Goal: Task Accomplishment & Management: Manage account settings

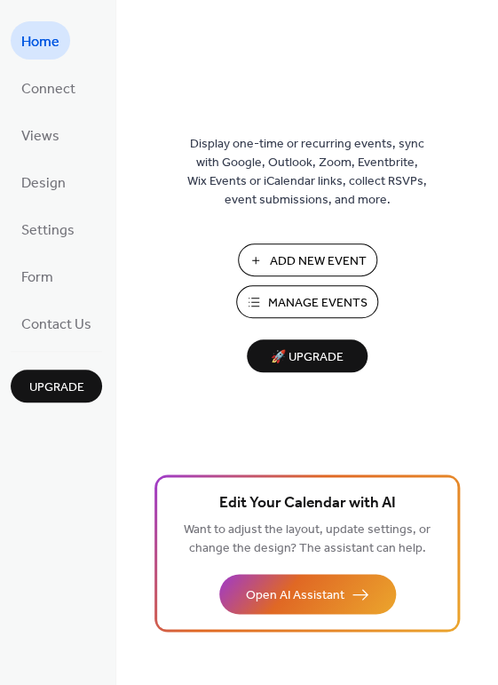
click at [290, 297] on span "Manage Events" at bounding box center [317, 303] width 99 height 19
click at [306, 296] on span "Manage Events" at bounding box center [317, 303] width 99 height 19
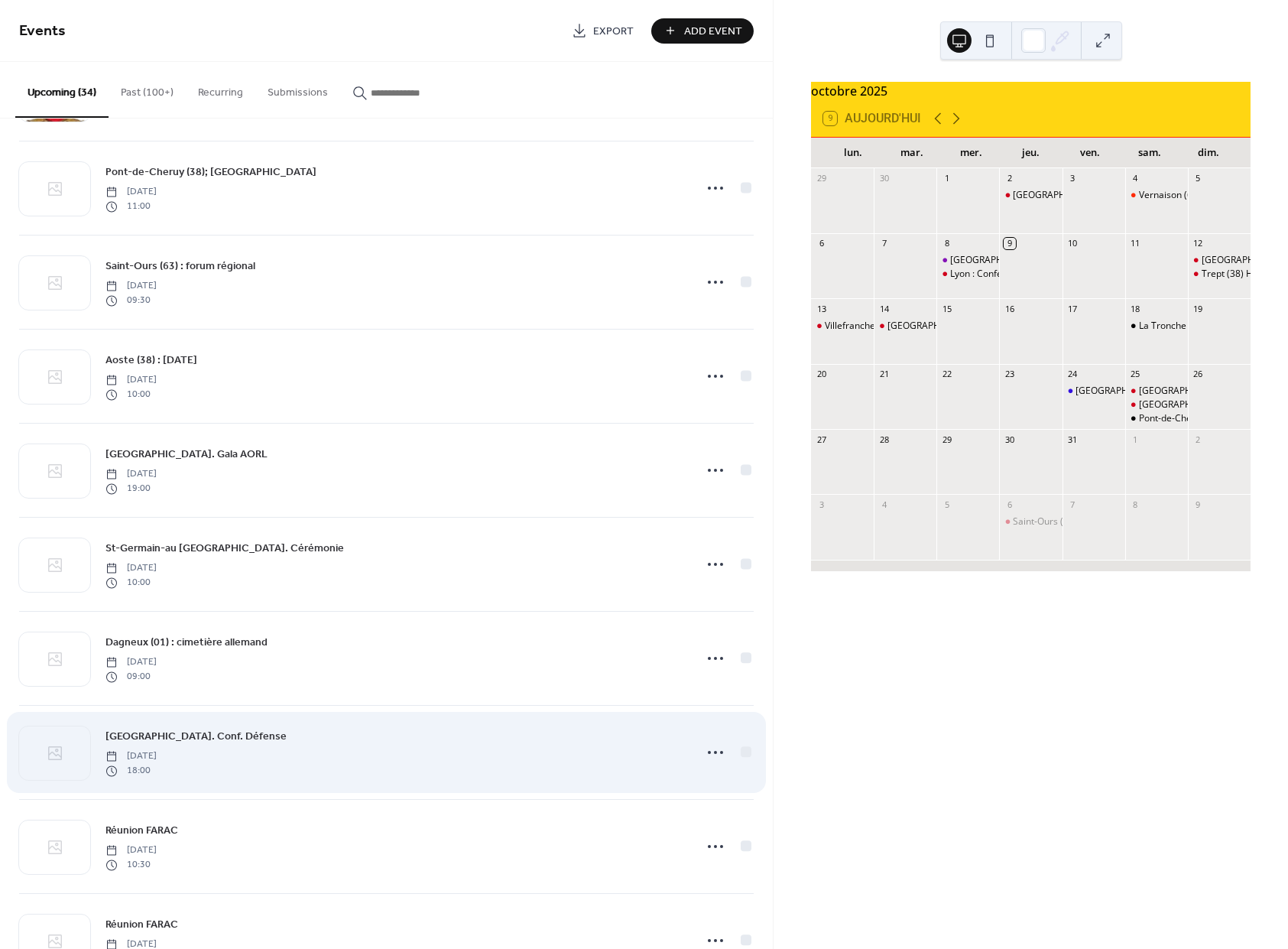
scroll to position [752, 0]
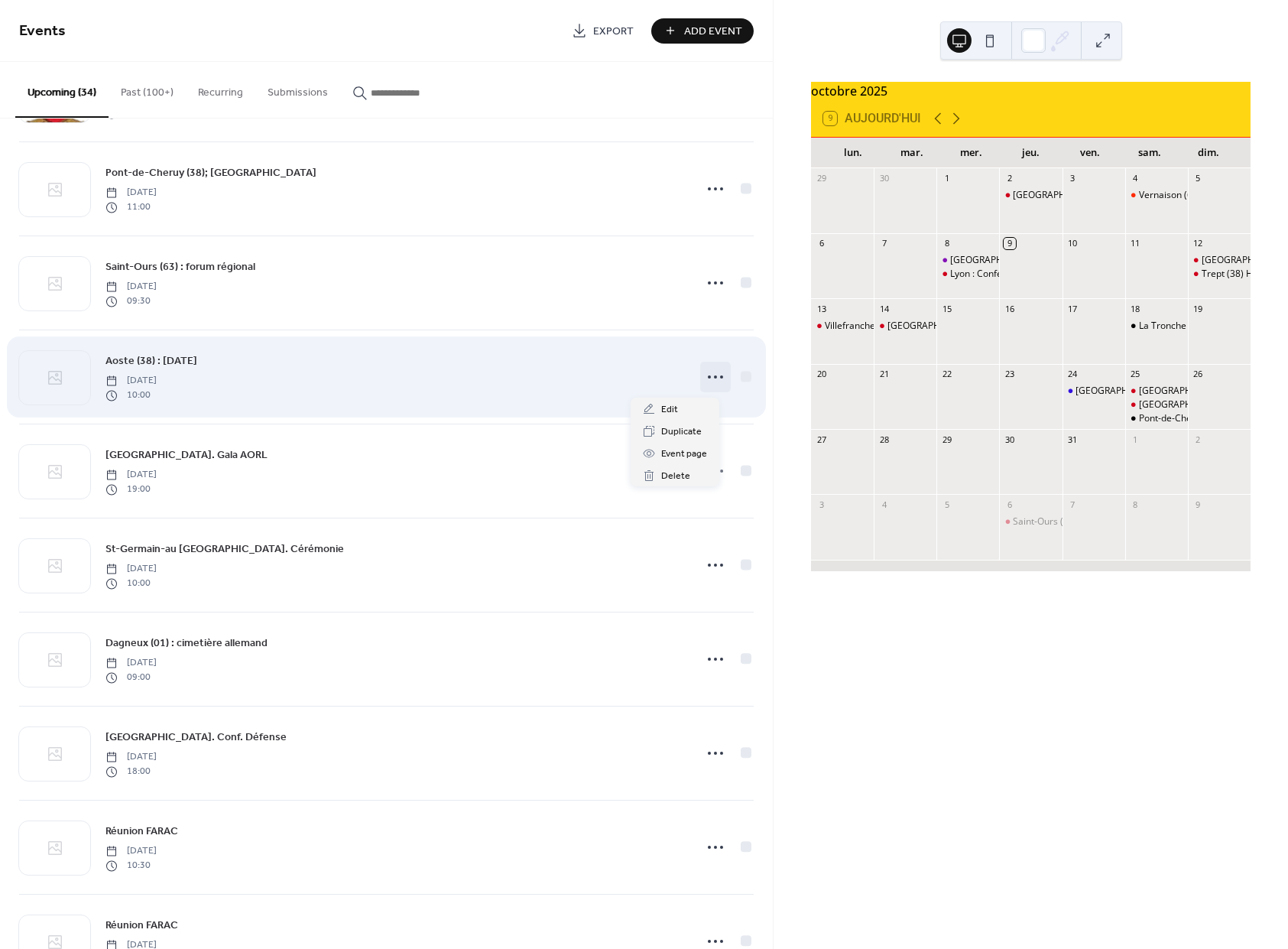
click at [708, 379] on circle at bounding box center [709, 377] width 3 height 3
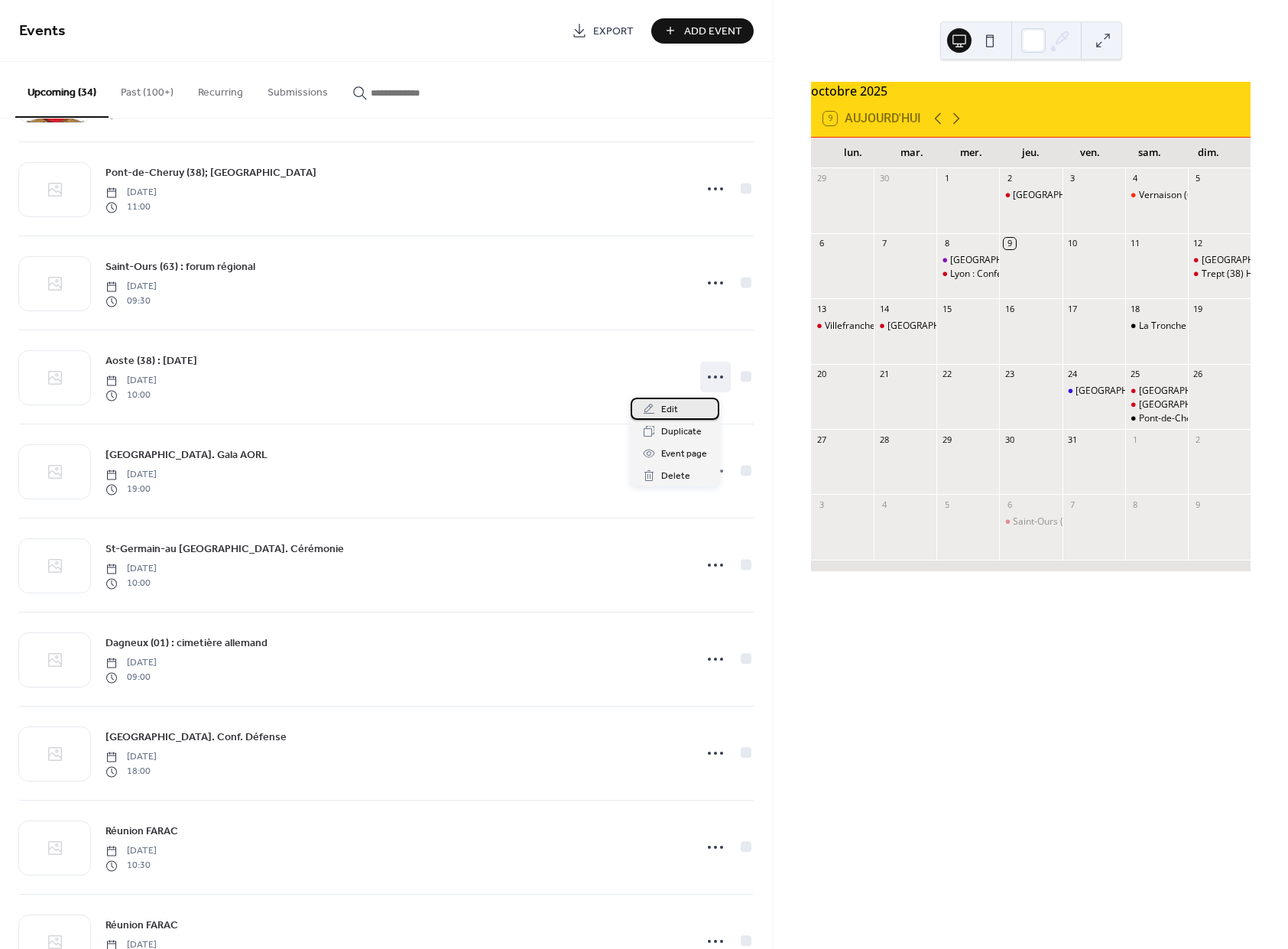
click at [647, 405] on icon at bounding box center [649, 409] width 12 height 12
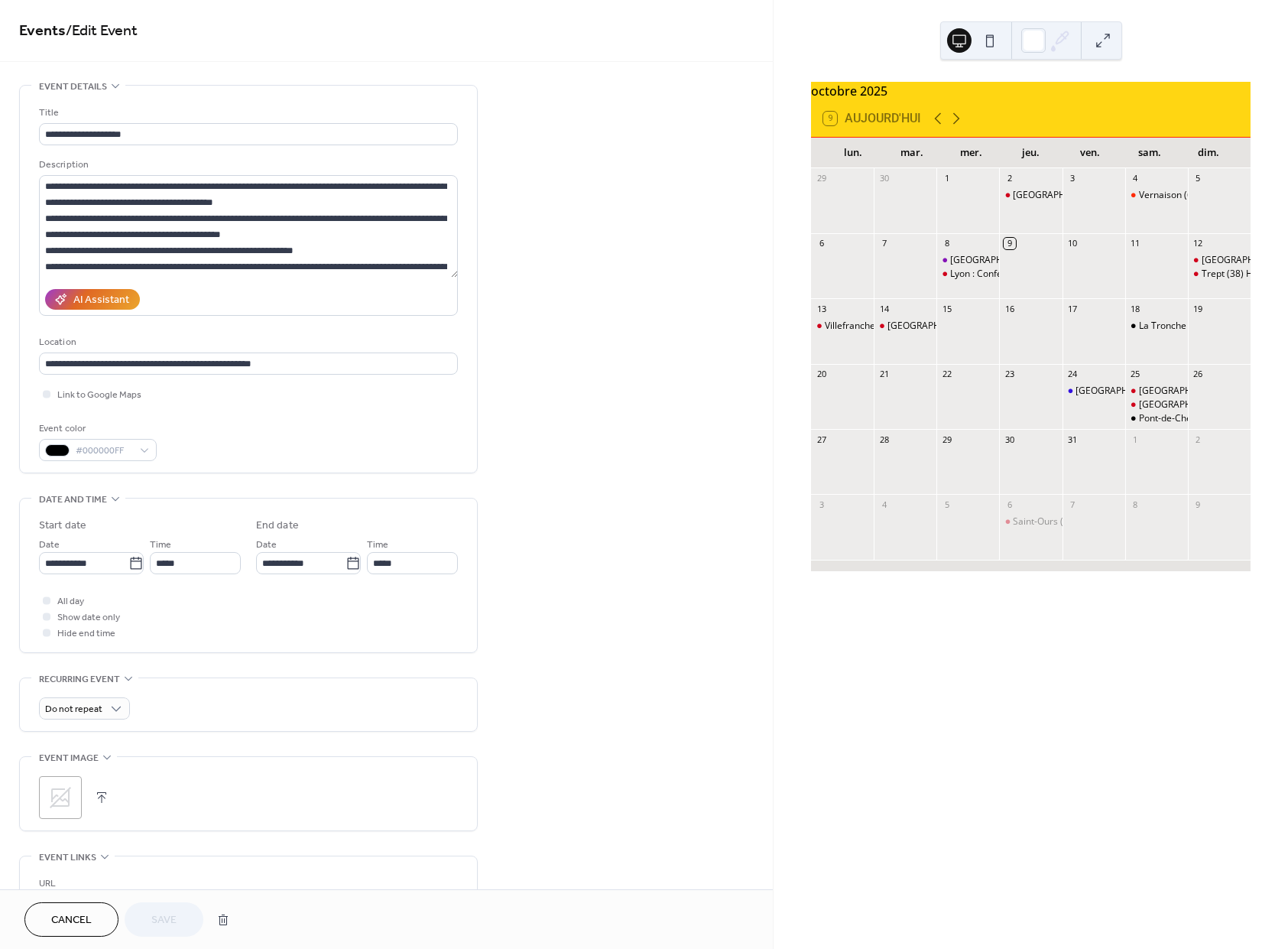
click at [98, 804] on button "button" at bounding box center [102, 797] width 22 height 22
drag, startPoint x: 165, startPoint y: 920, endPoint x: 175, endPoint y: 920, distance: 10.0
click at [165, 920] on span "Save" at bounding box center [164, 921] width 25 height 16
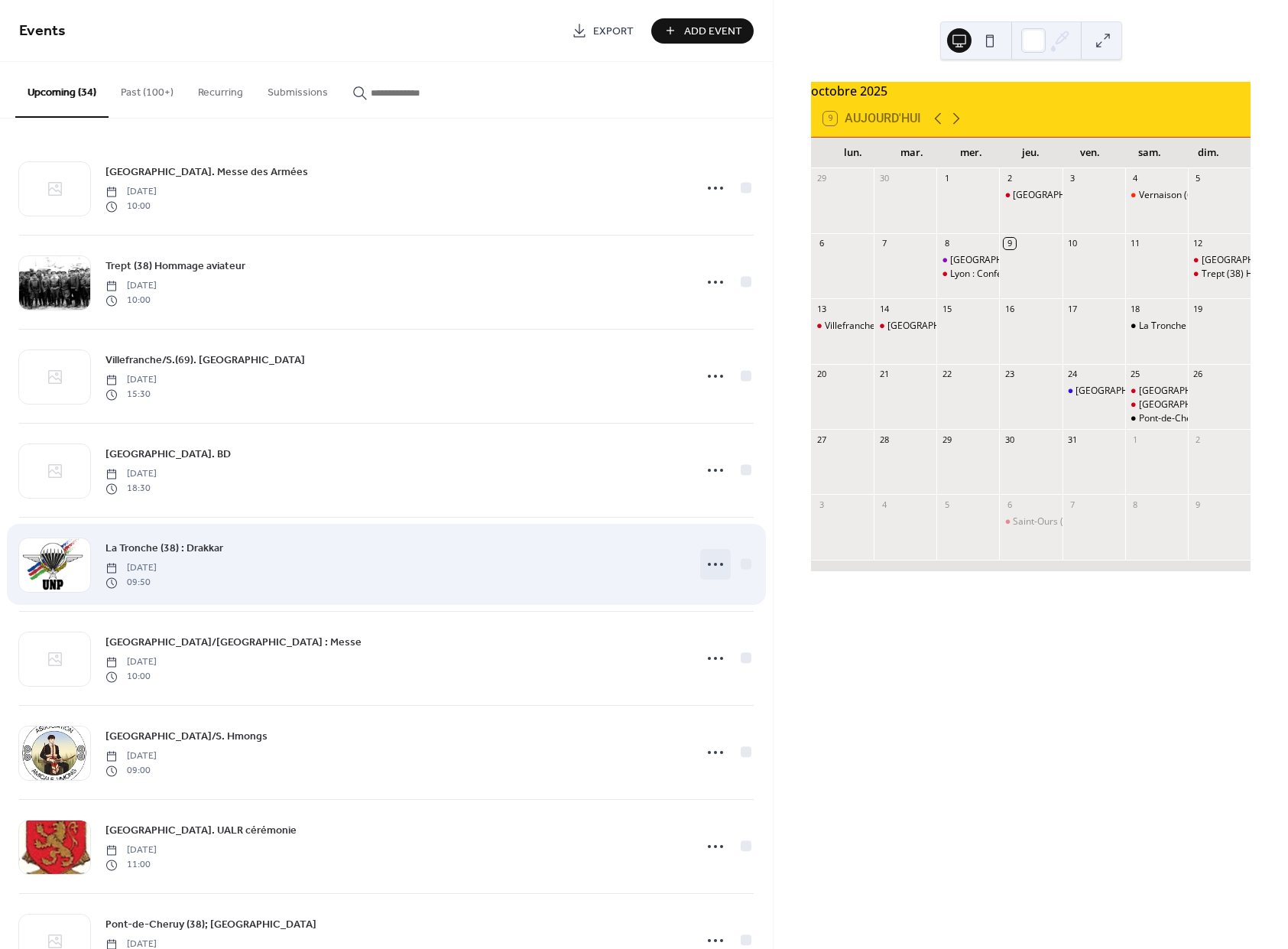
click at [703, 563] on icon at bounding box center [715, 564] width 24 height 24
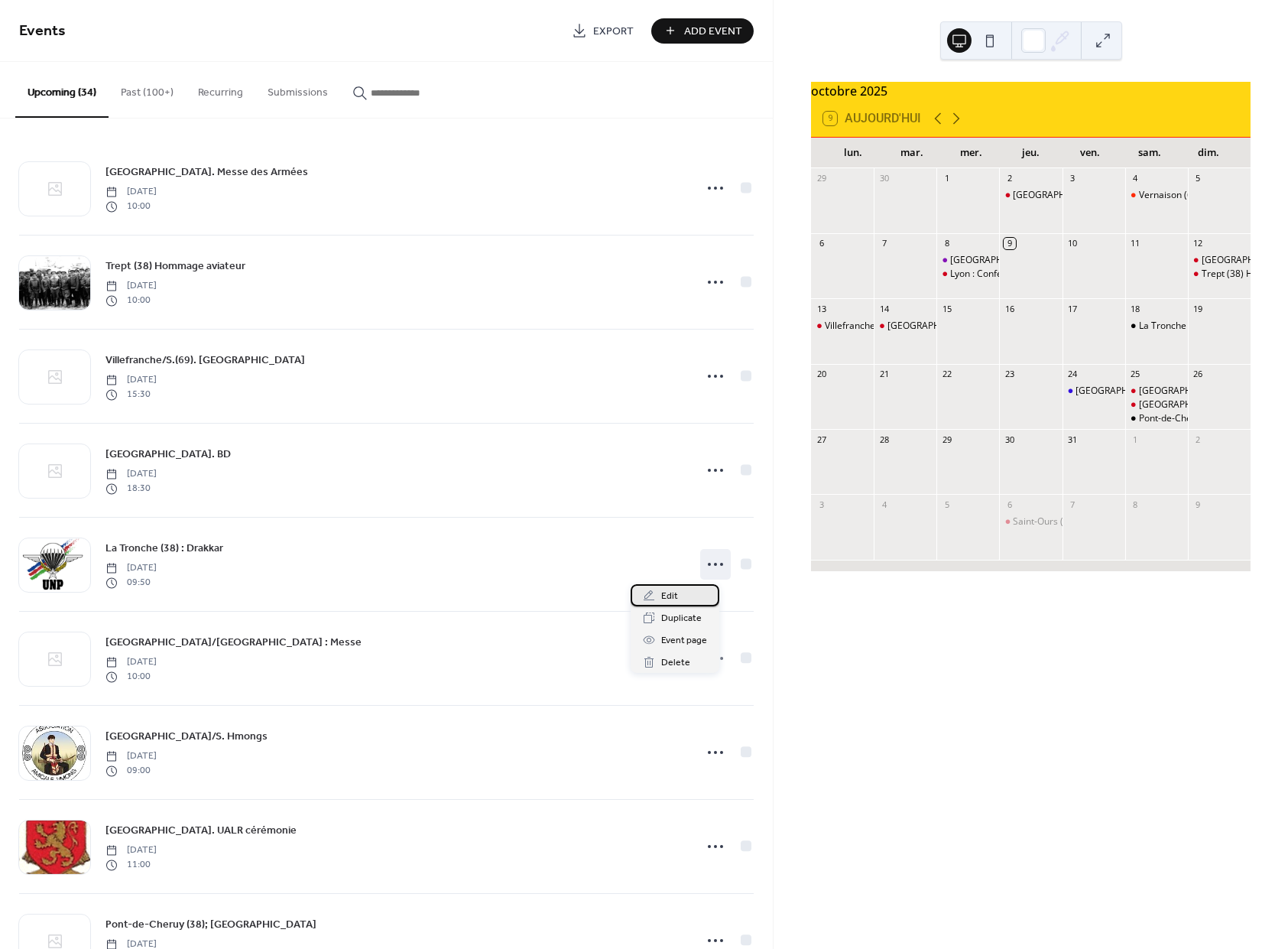
click at [646, 593] on icon at bounding box center [649, 596] width 12 height 12
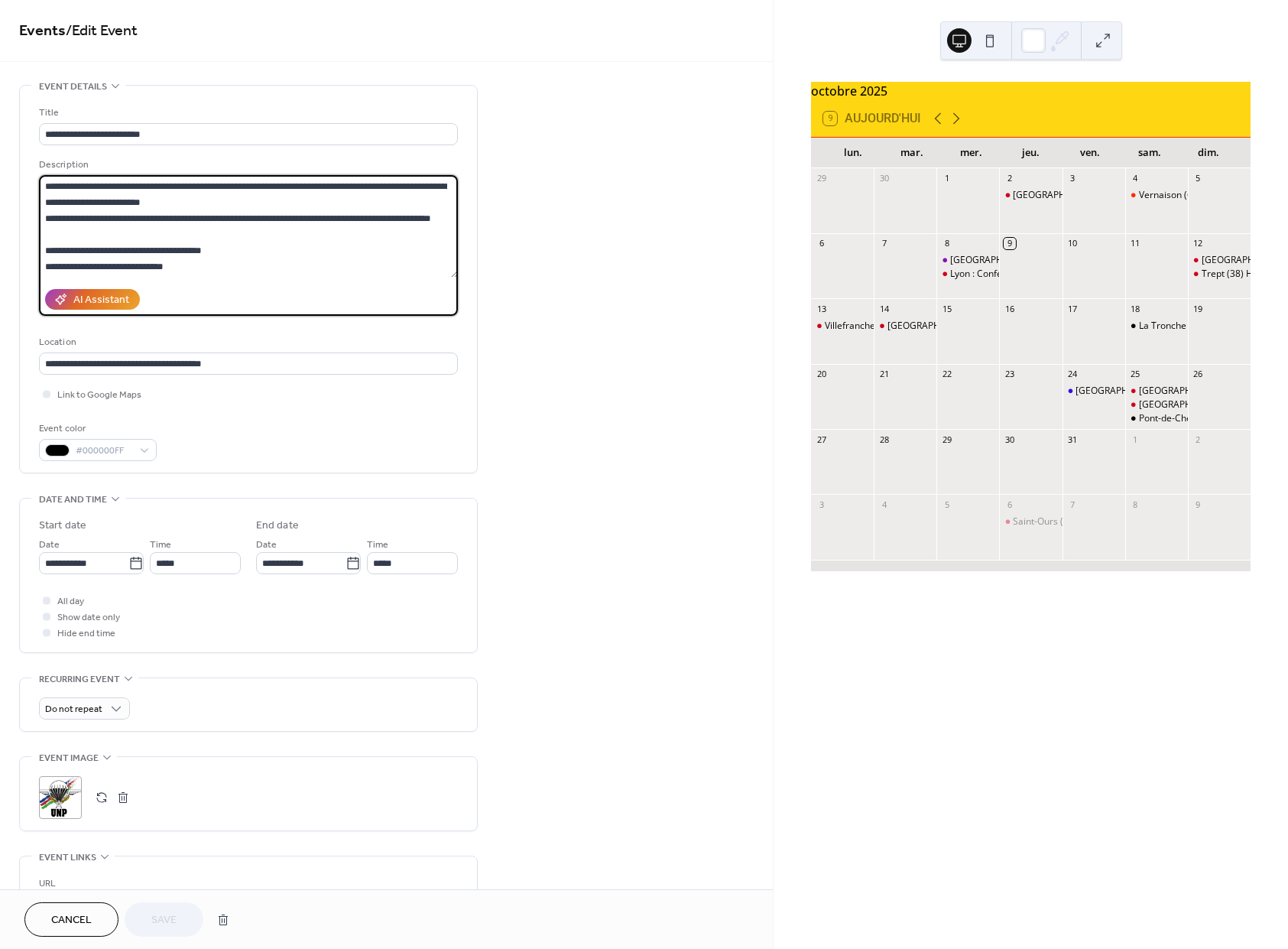
click at [276, 209] on textarea "**********" at bounding box center [248, 226] width 419 height 102
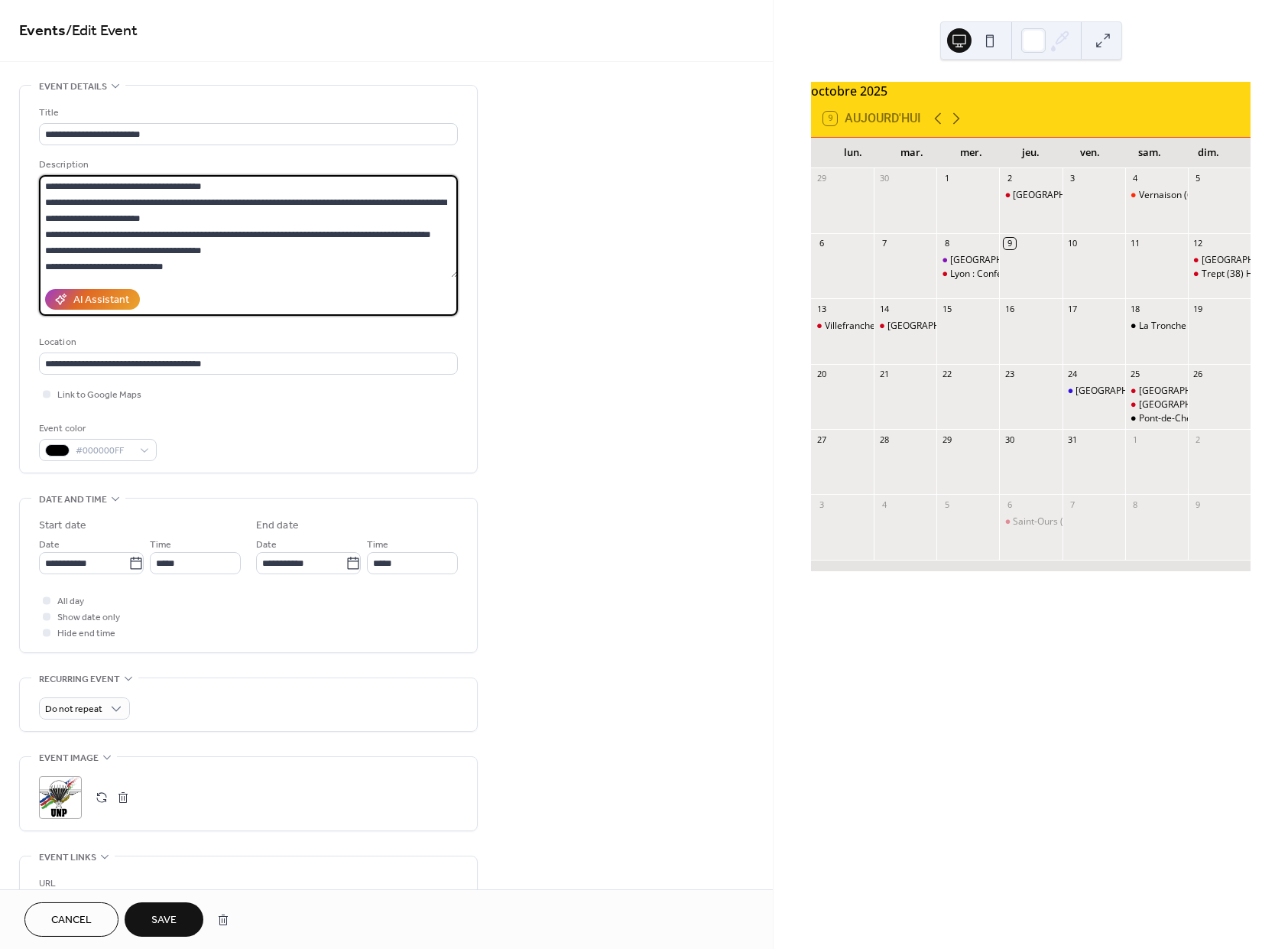
scroll to position [91, 0]
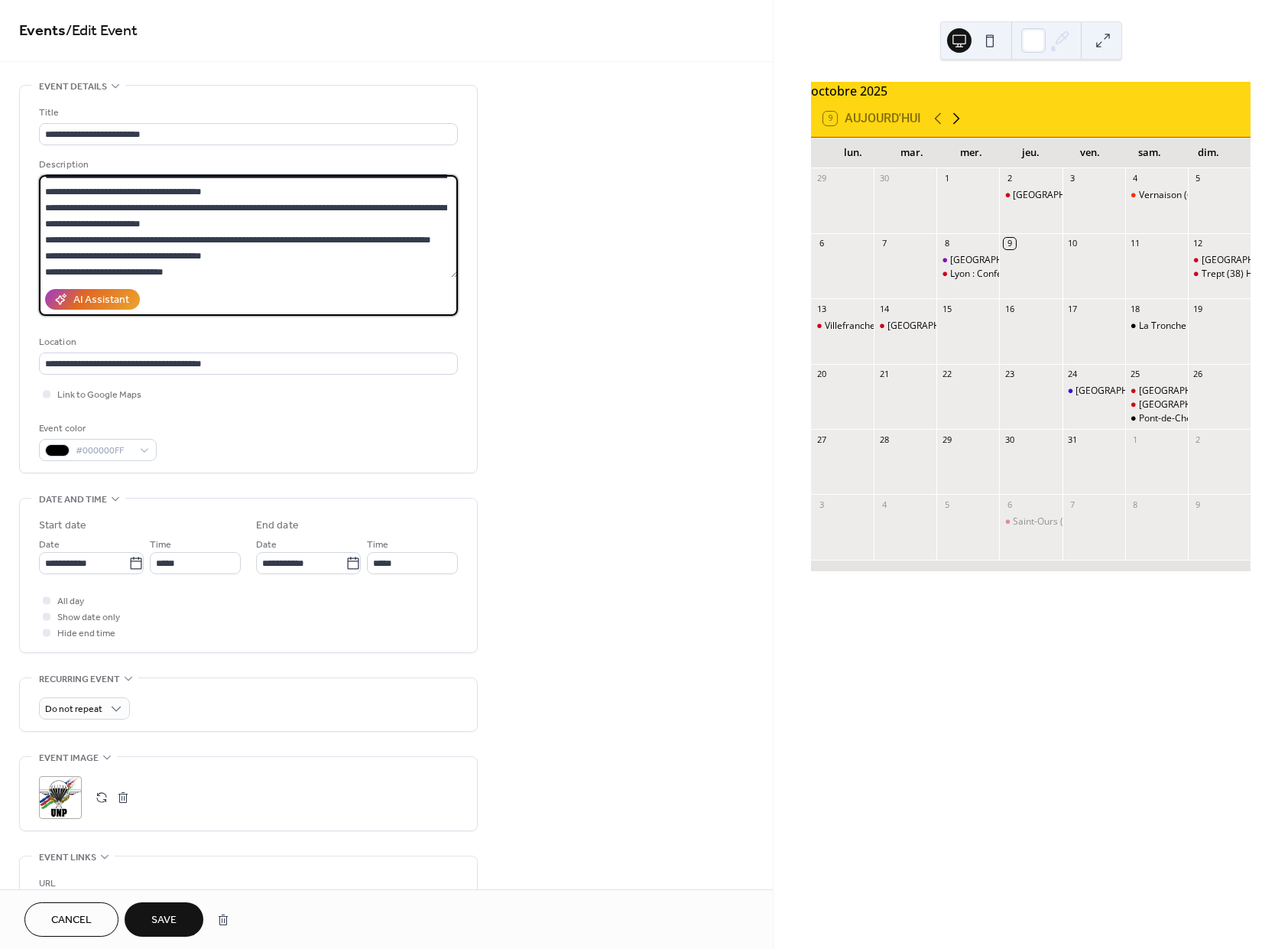
type textarea "**********"
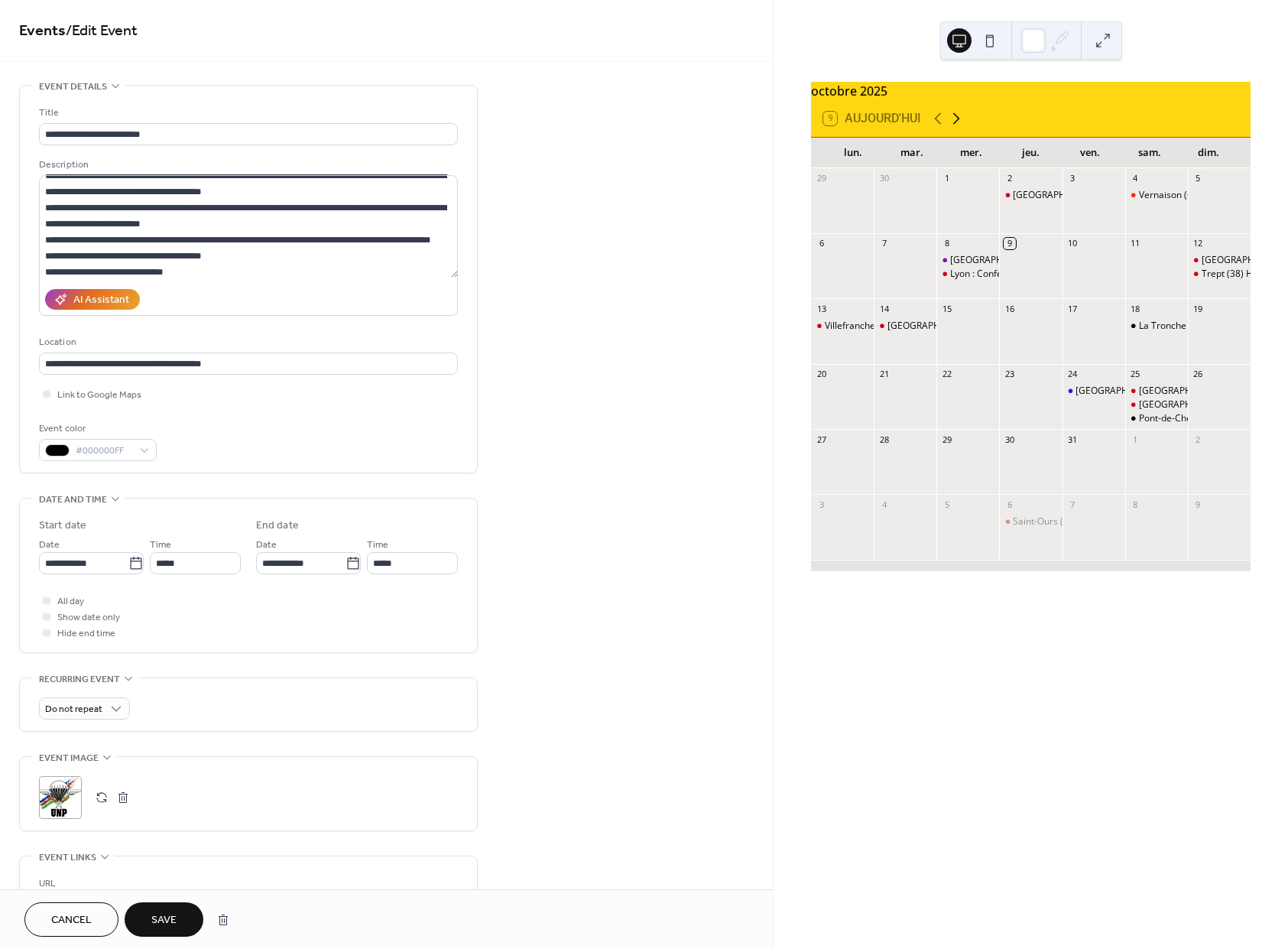
click at [959, 126] on icon at bounding box center [956, 118] width 18 height 18
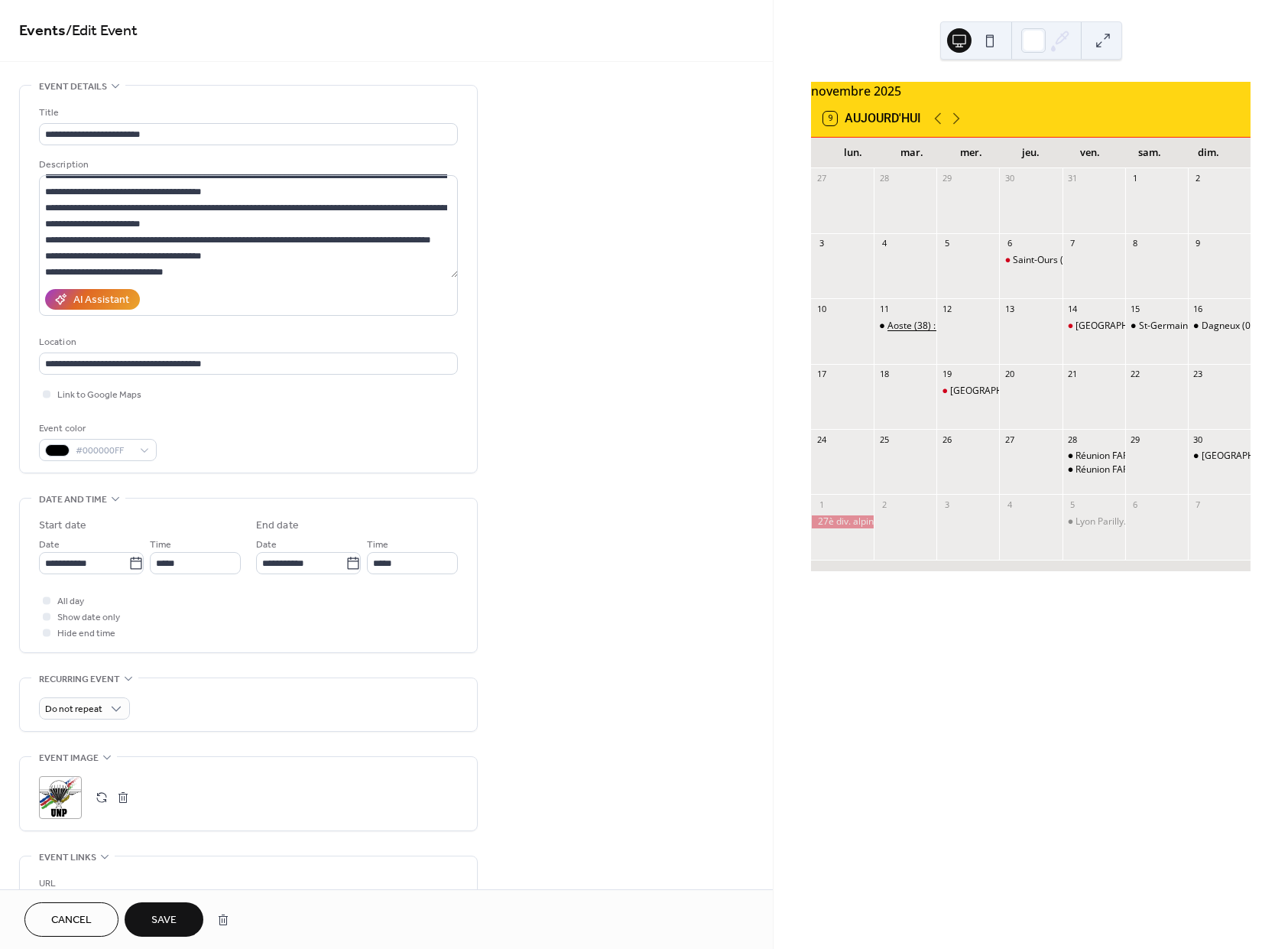
click at [906, 332] on div "Aoste (38) : 11 Nov." at bounding box center [927, 326] width 80 height 13
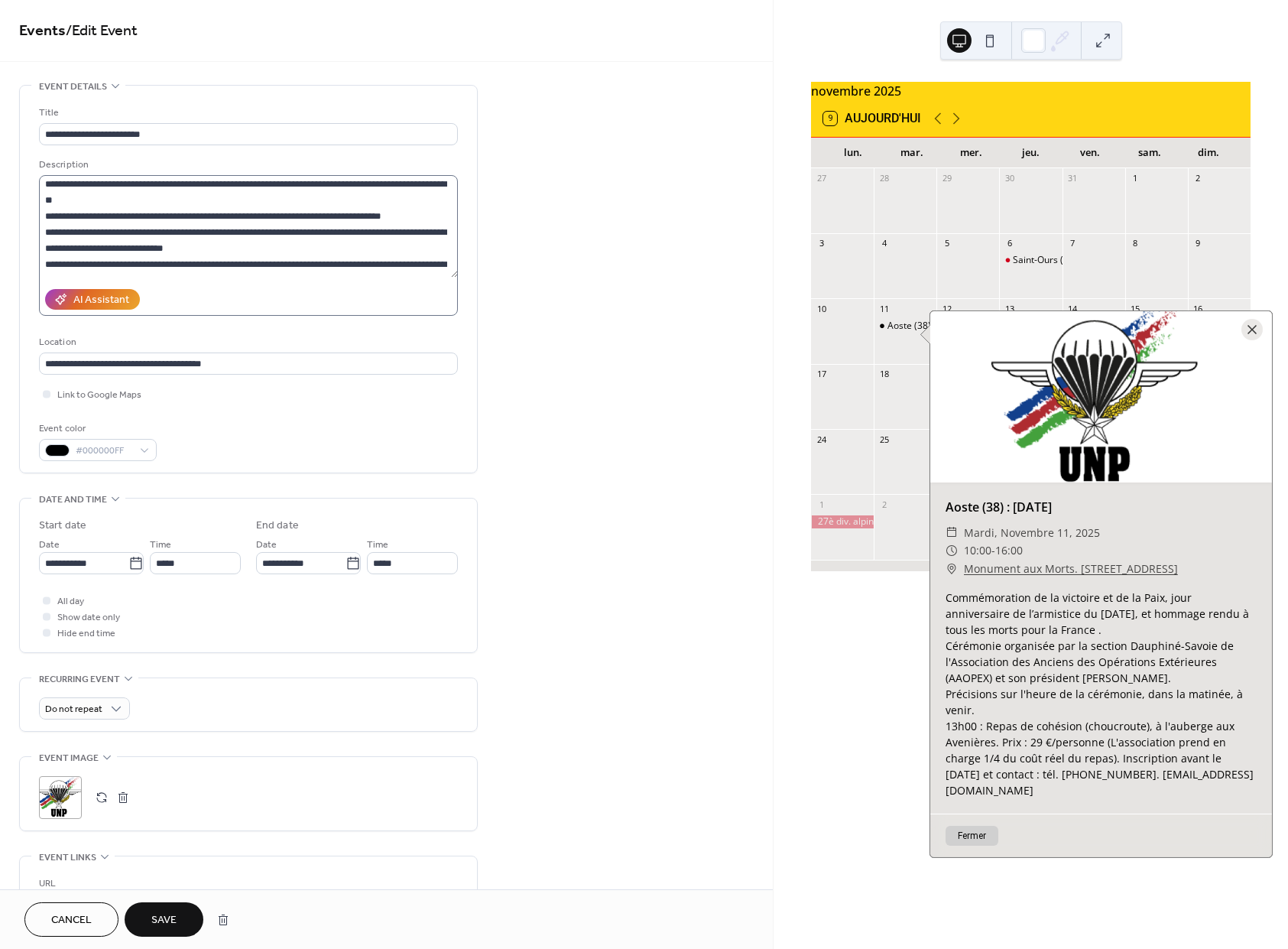
scroll to position [0, 0]
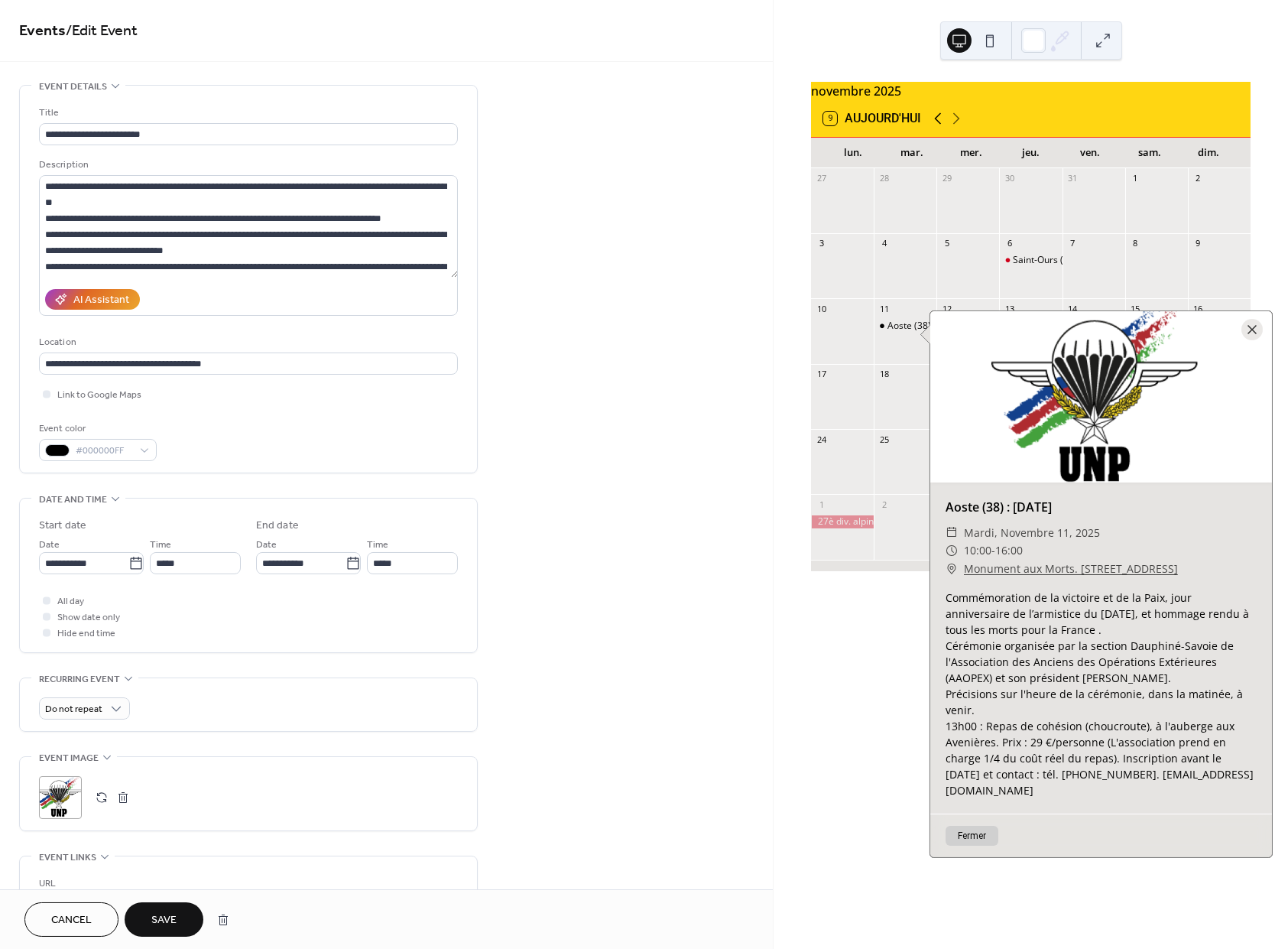
click at [936, 127] on icon at bounding box center [938, 118] width 18 height 18
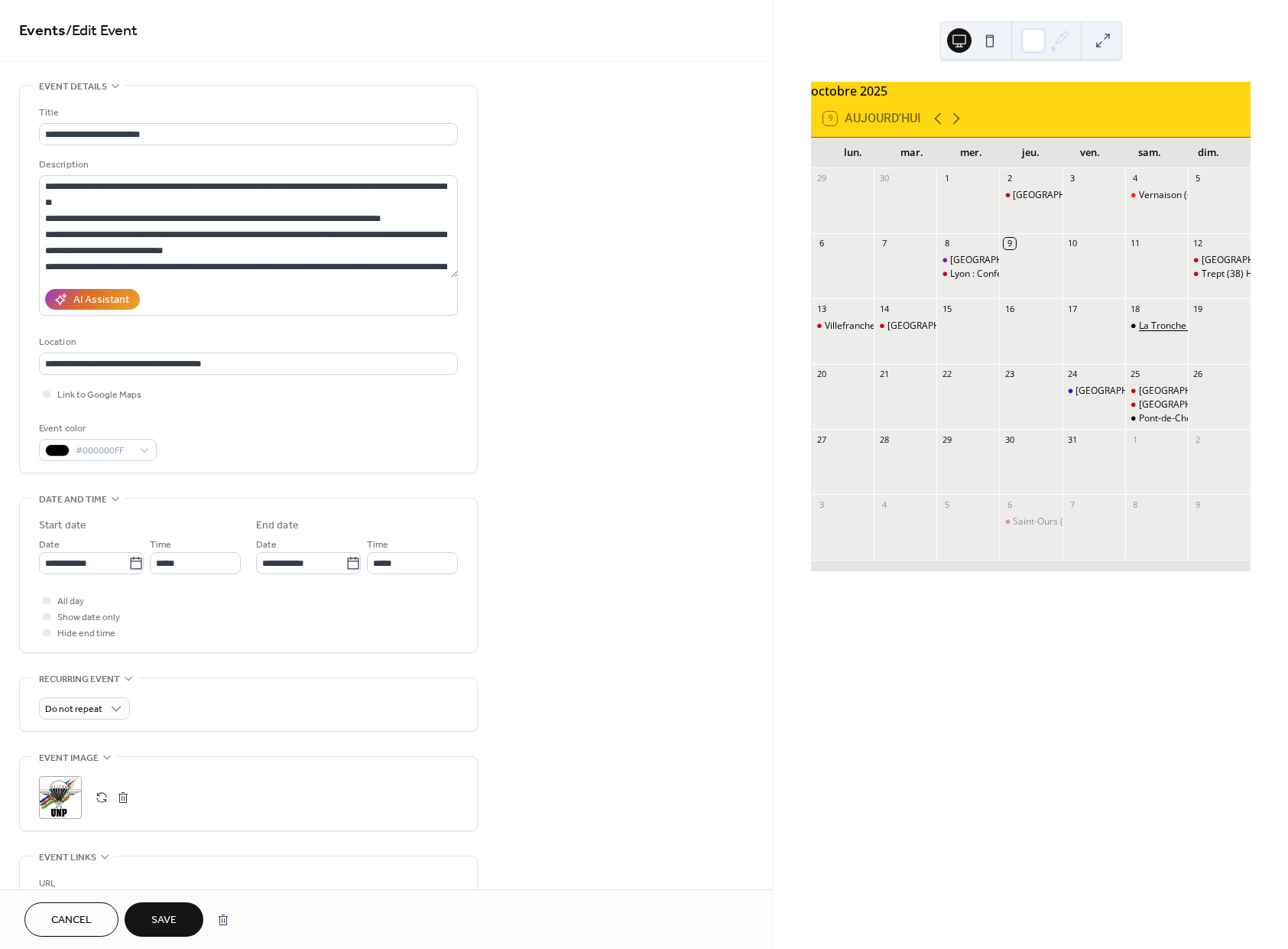
click at [1139, 332] on div "La Tronche (38) : Drakkar" at bounding box center [1192, 326] width 108 height 13
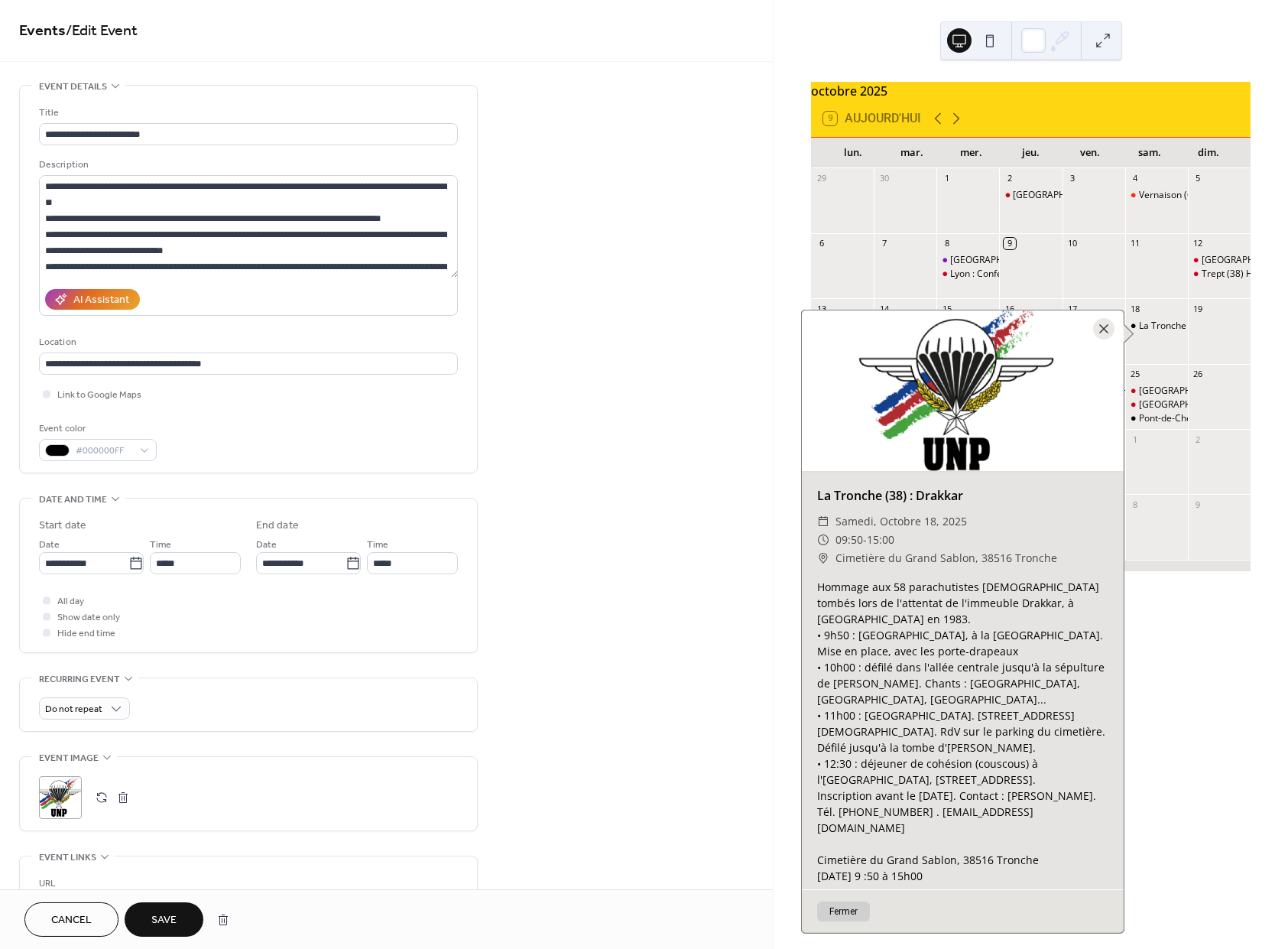
click at [1192, 343] on div at bounding box center [1219, 338] width 63 height 39
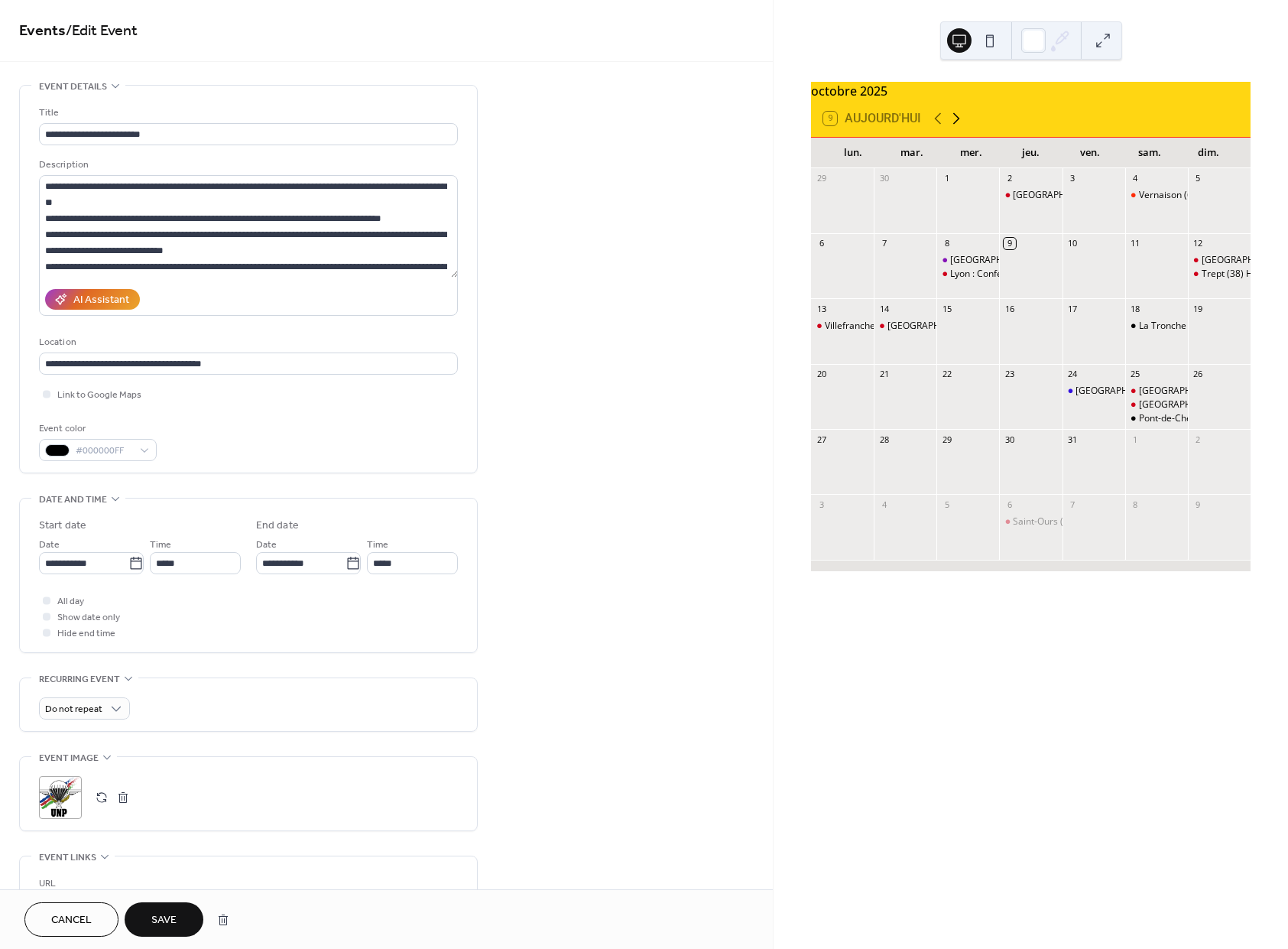
click at [951, 122] on icon at bounding box center [956, 118] width 18 height 18
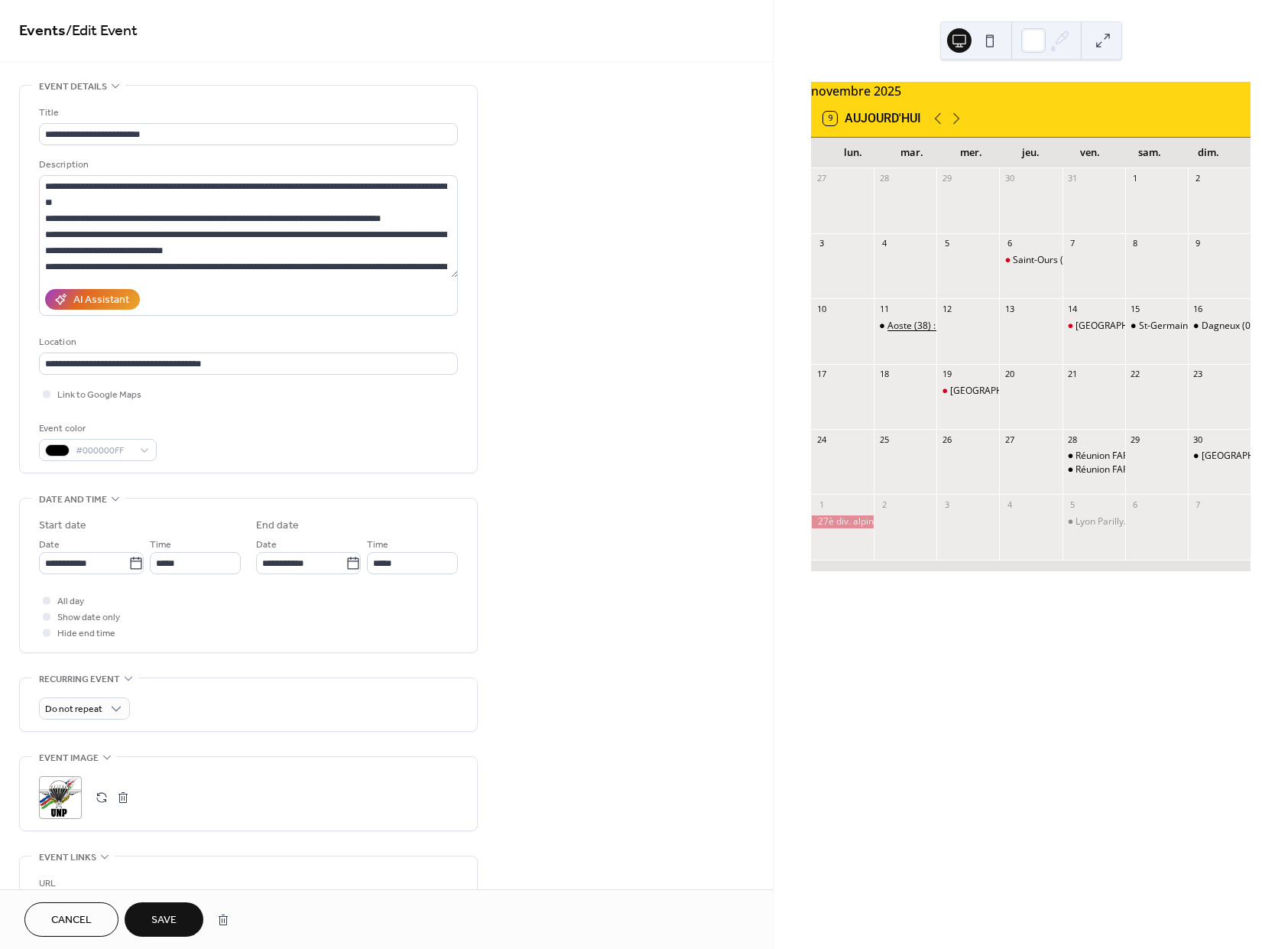
click at [902, 332] on div "Aoste (38) : 11 Nov." at bounding box center [927, 326] width 80 height 13
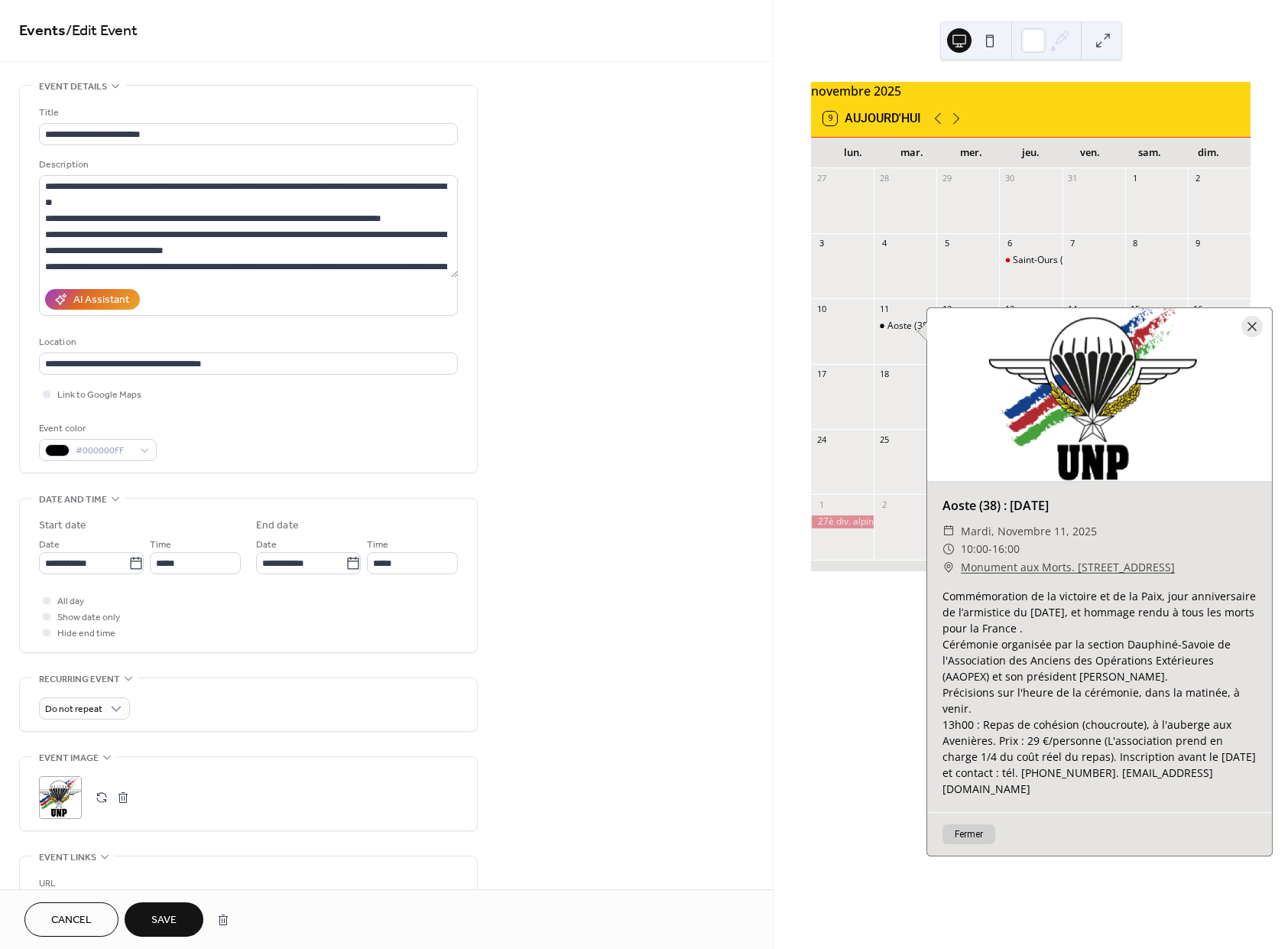
click at [981, 281] on div at bounding box center [968, 273] width 63 height 39
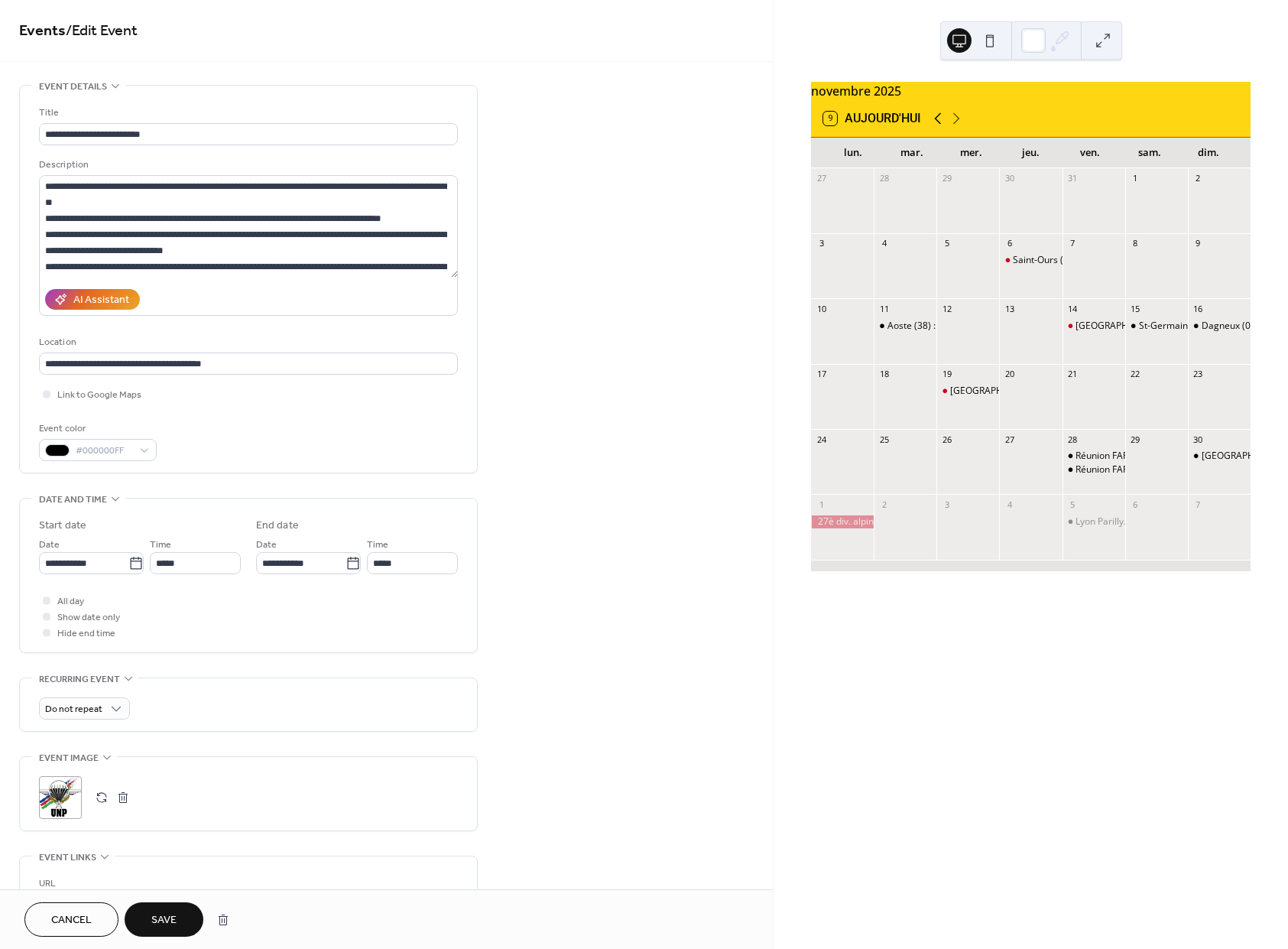
click at [939, 125] on icon at bounding box center [938, 118] width 7 height 11
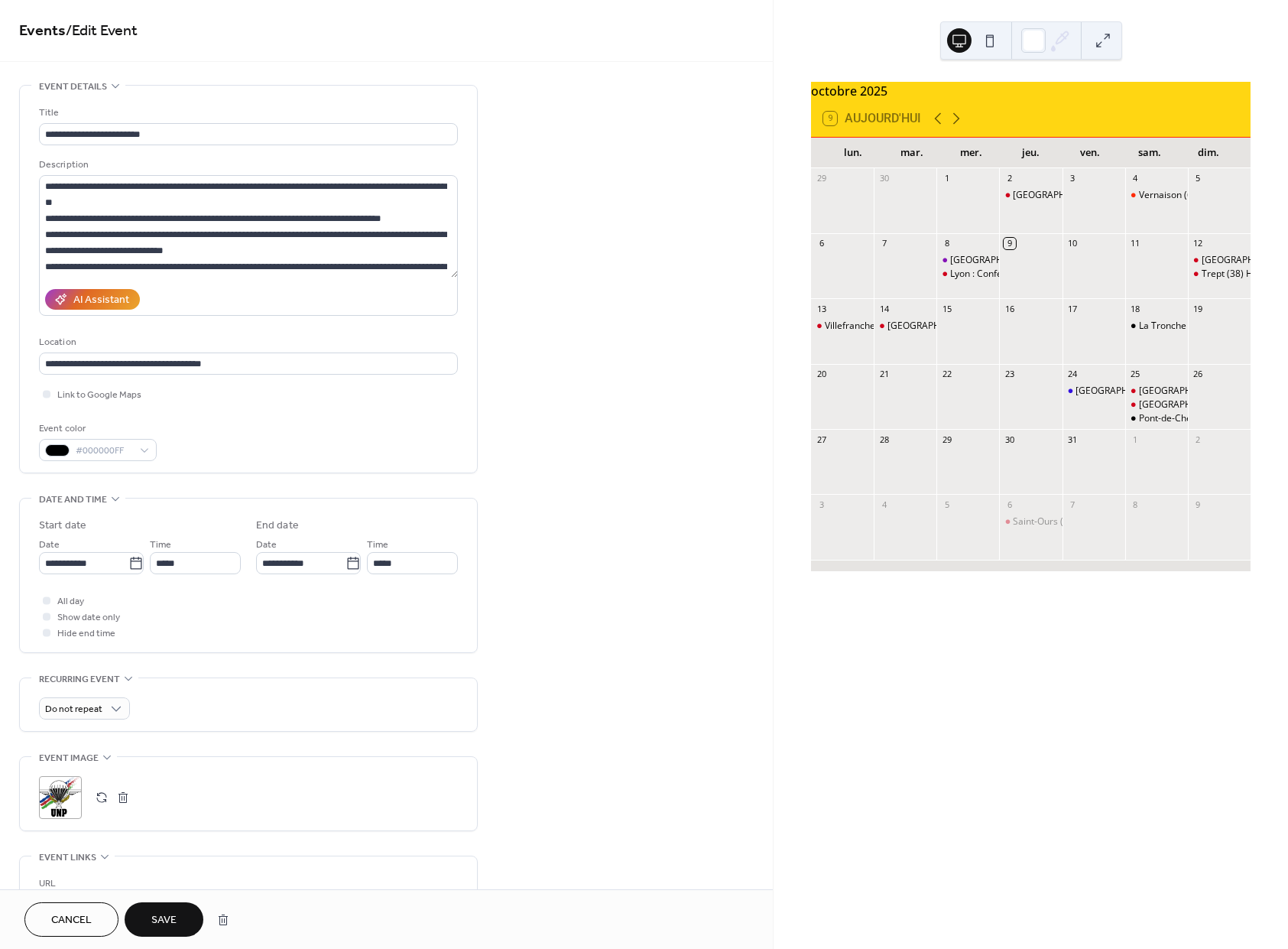
click at [1139, 329] on div "La Tronche (38) : Drakkar" at bounding box center [1192, 326] width 108 height 13
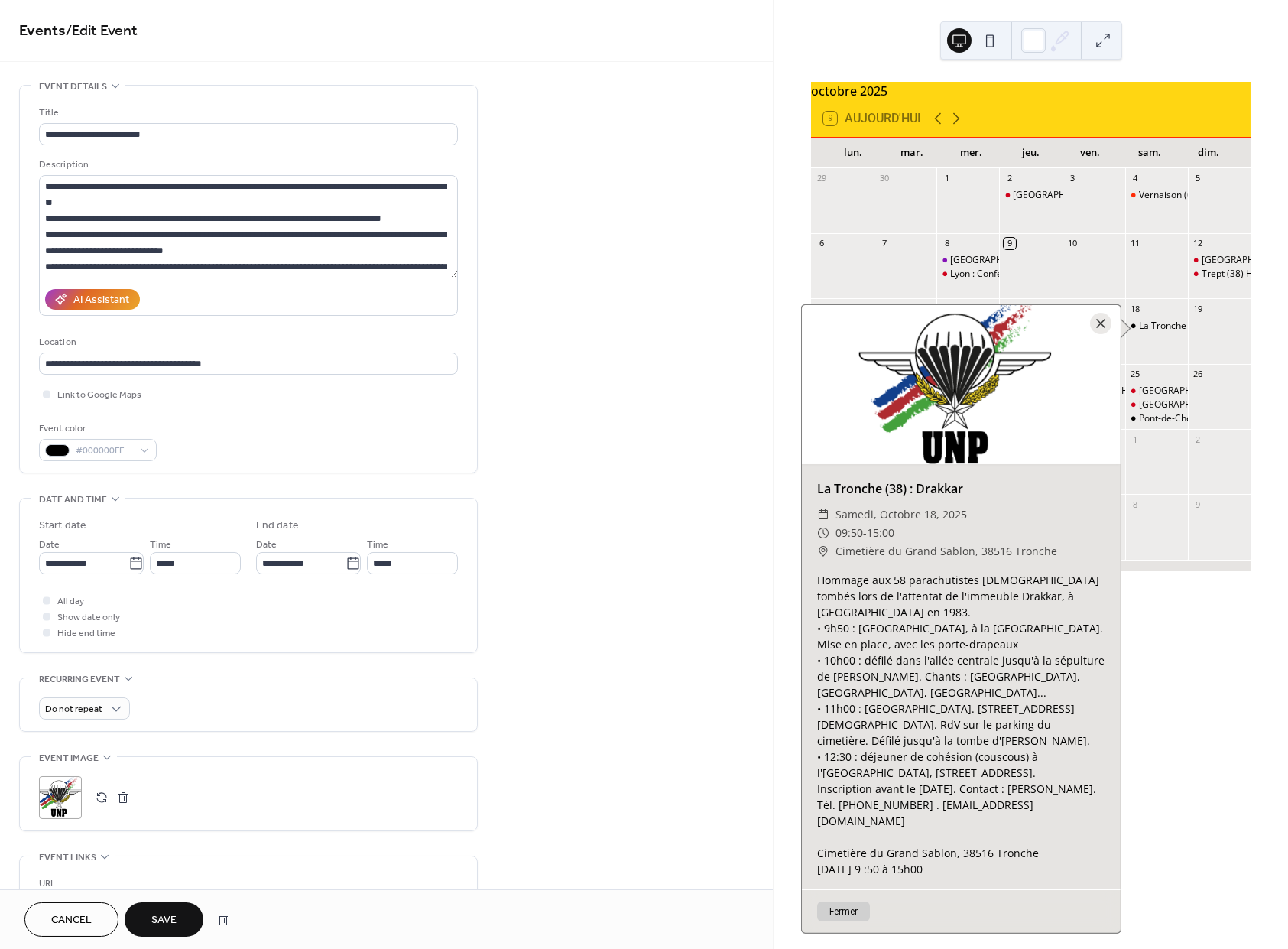
click at [1165, 486] on div at bounding box center [1156, 468] width 63 height 39
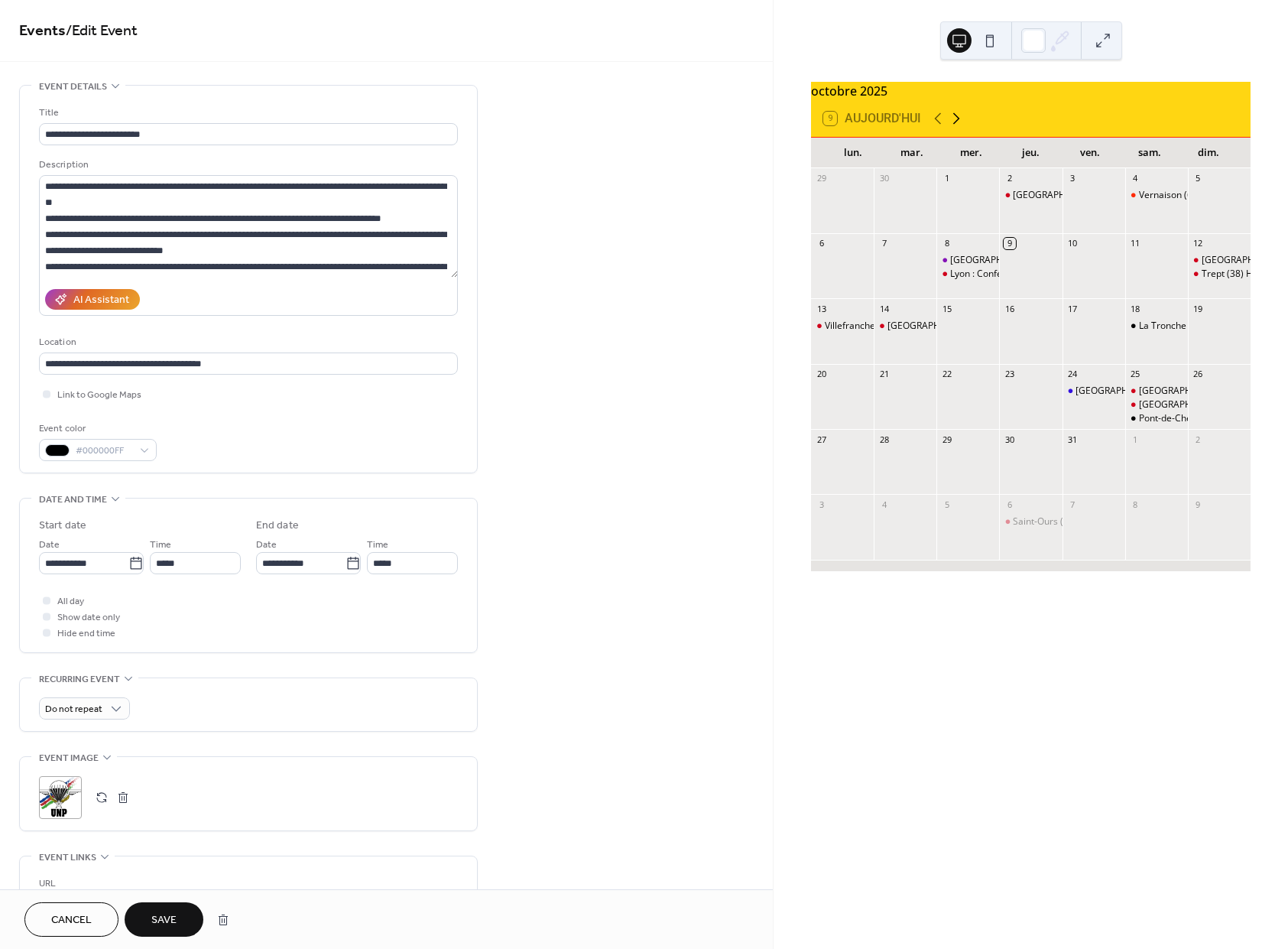
click at [959, 125] on icon at bounding box center [957, 118] width 7 height 11
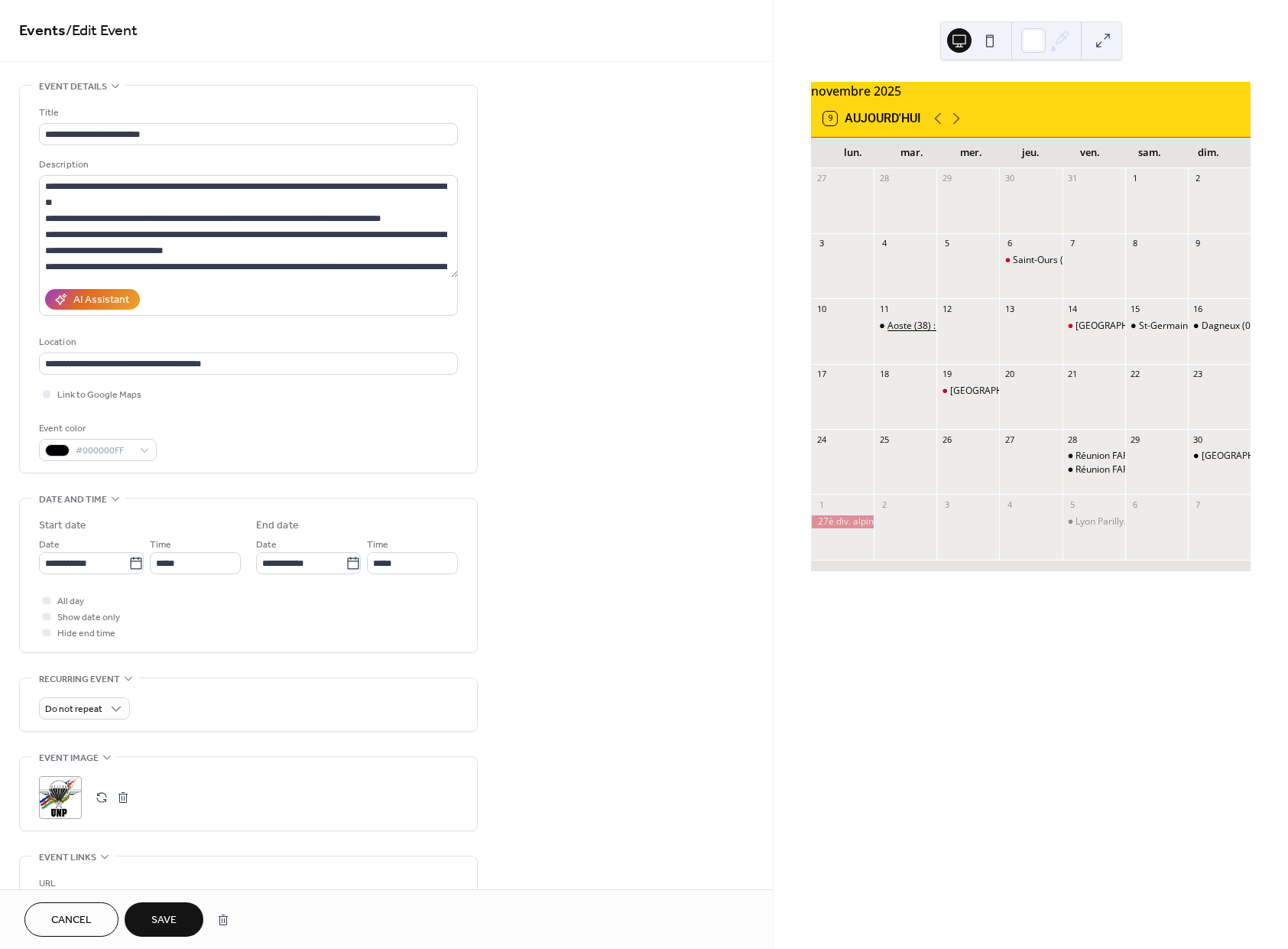
drag, startPoint x: 910, startPoint y: 332, endPoint x: 920, endPoint y: 332, distance: 10.0
click at [910, 332] on div "Aoste (38) : 11 Nov." at bounding box center [927, 326] width 80 height 13
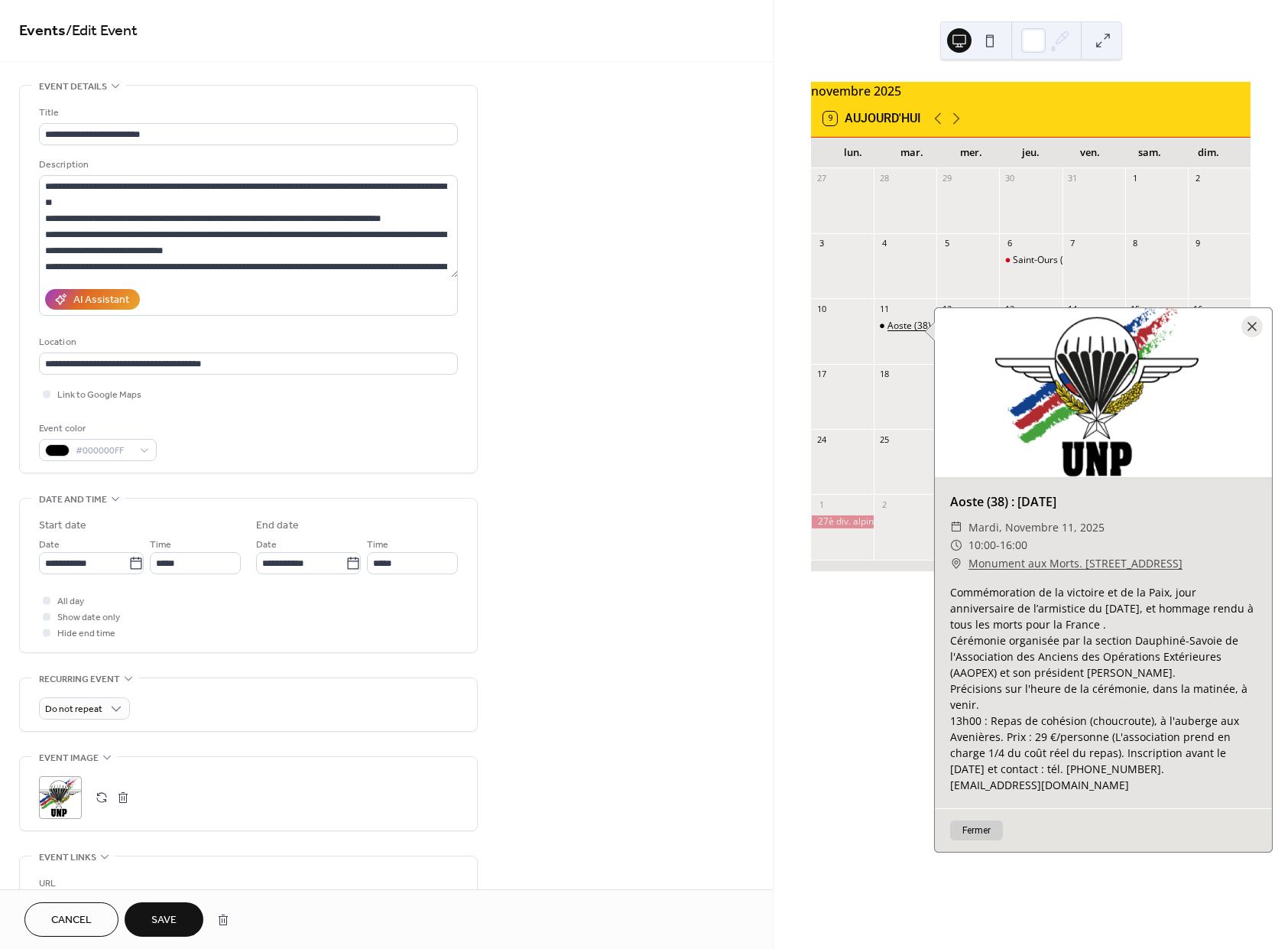
click at [921, 332] on div "Aoste (38) : 11 Nov." at bounding box center [927, 326] width 80 height 13
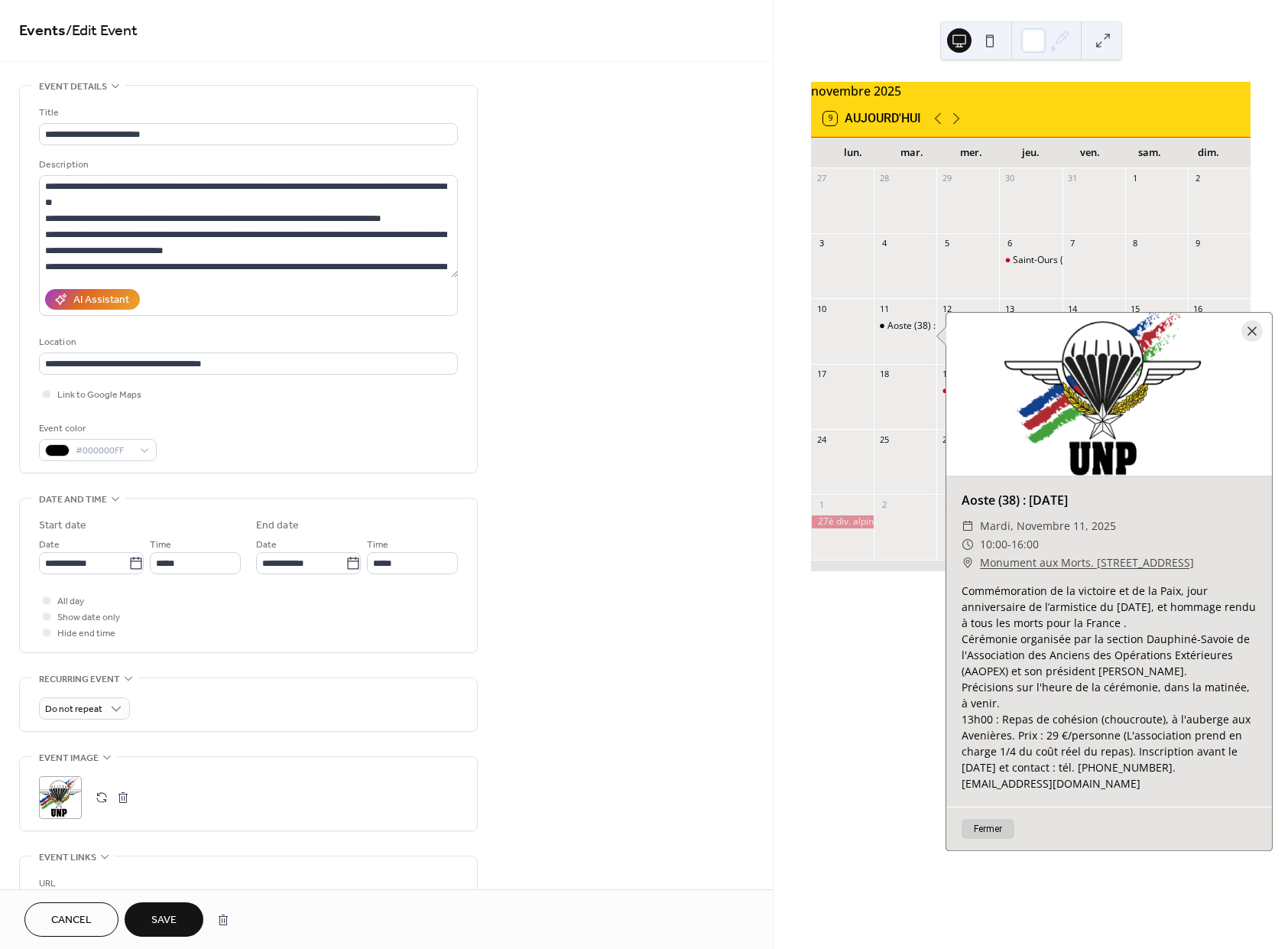
click at [226, 309] on div "AI Assistant" at bounding box center [248, 300] width 419 height 33
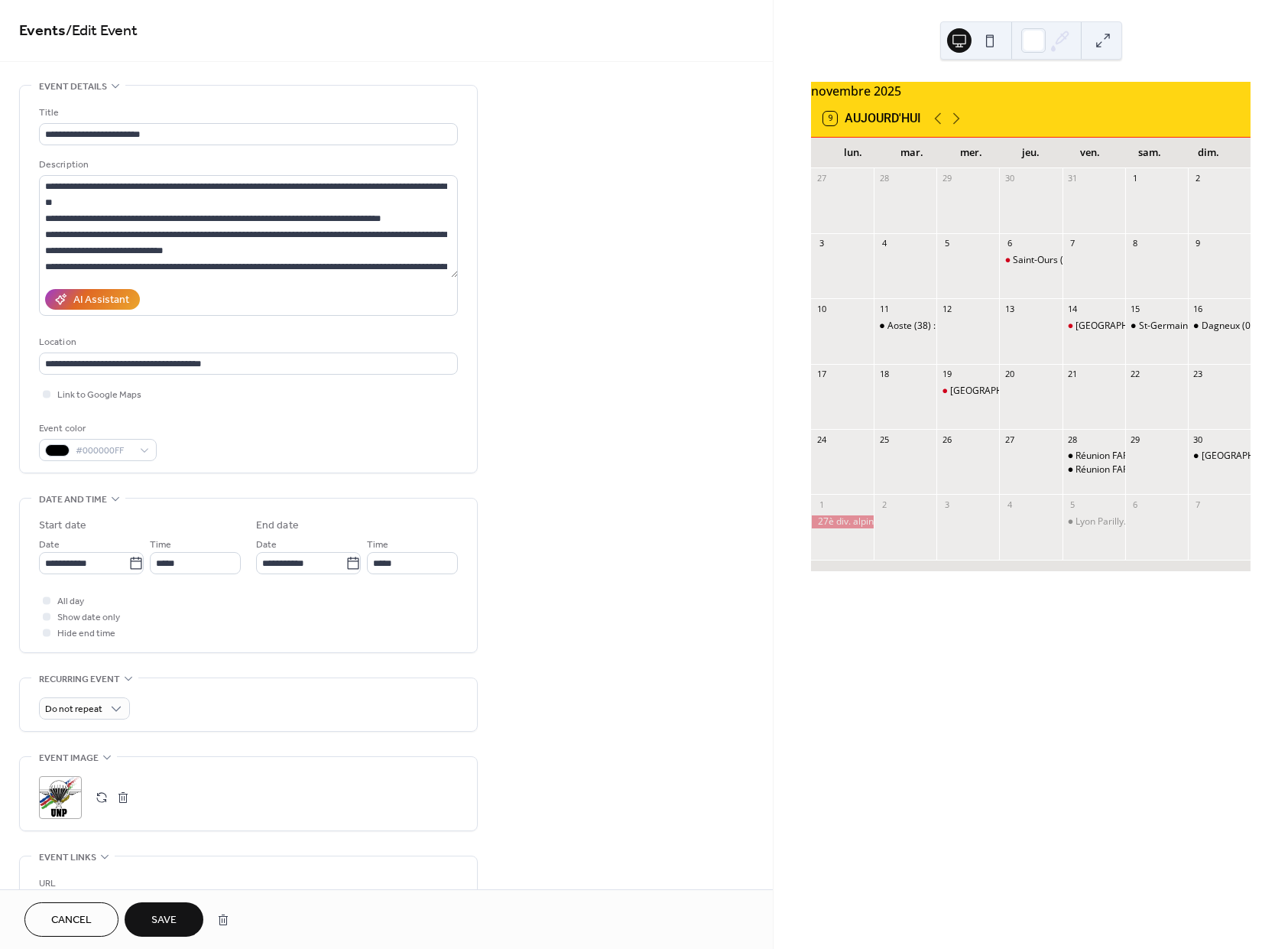
click at [180, 923] on button "Save" at bounding box center [164, 920] width 78 height 34
click at [318, 870] on div "URL Text to display Open in new tab" at bounding box center [248, 932] width 419 height 151
drag, startPoint x: 396, startPoint y: 790, endPoint x: 579, endPoint y: 682, distance: 212.5
click at [398, 790] on div ";" at bounding box center [248, 797] width 419 height 43
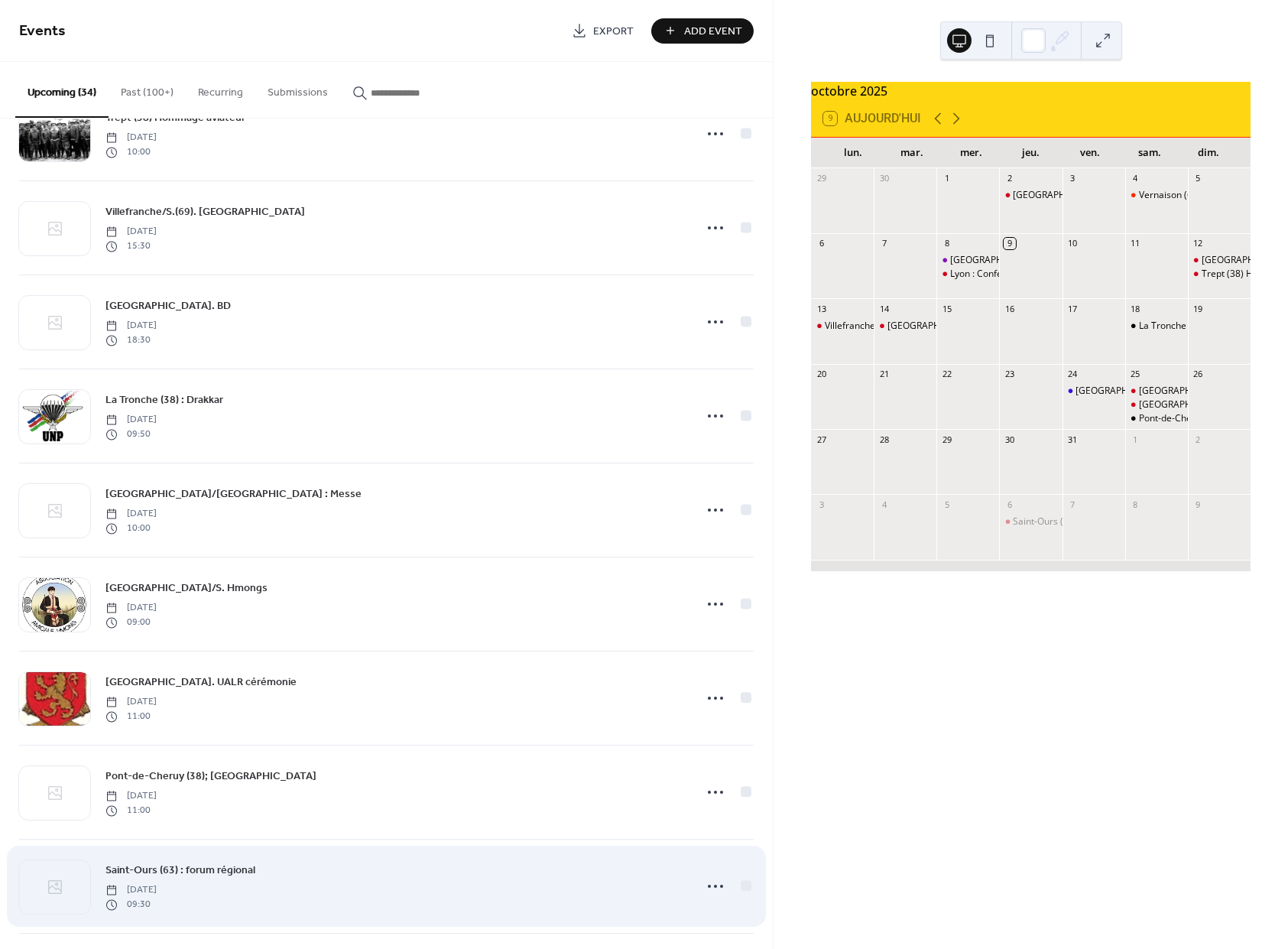
scroll to position [393, 0]
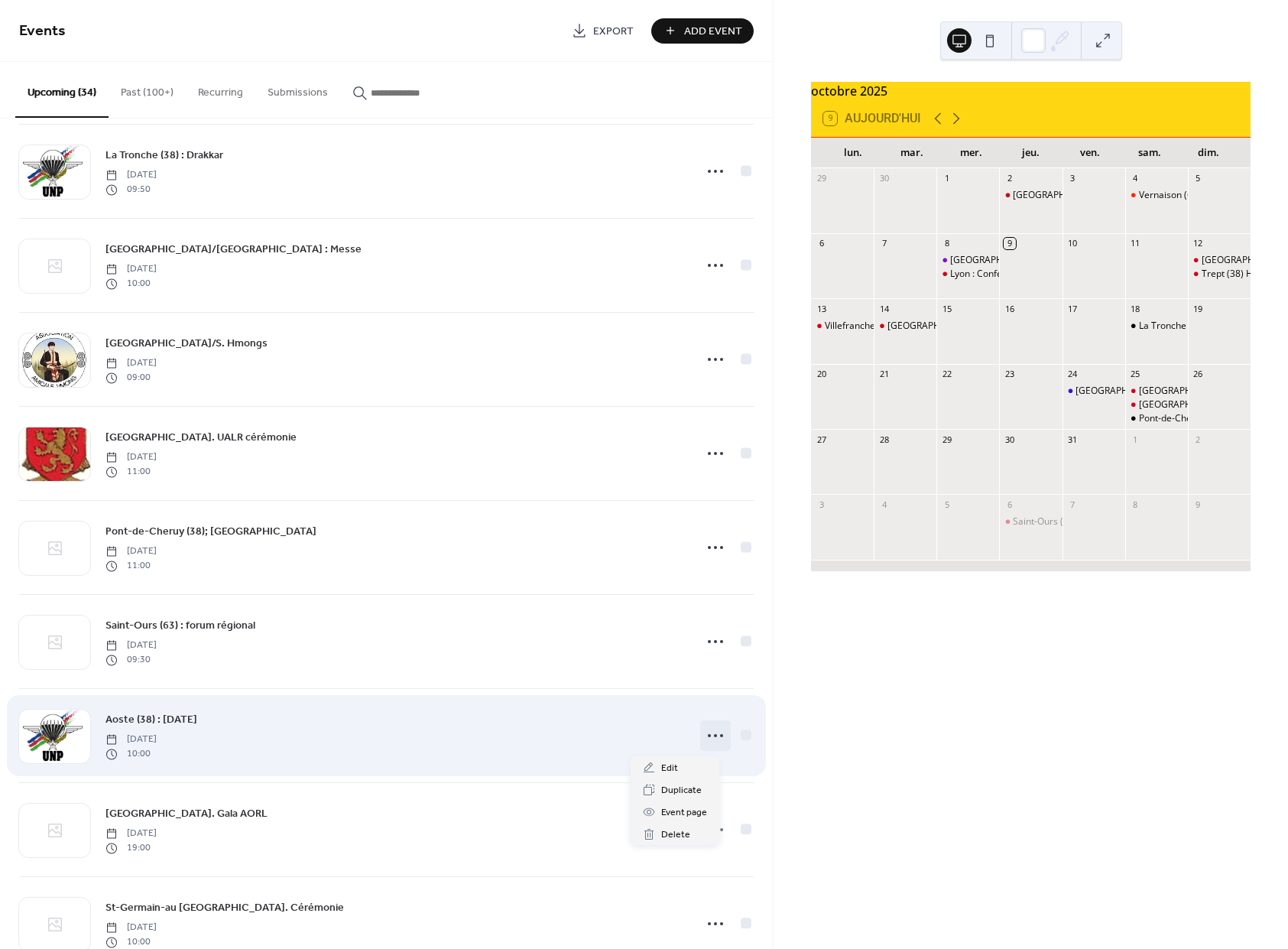
click at [708, 737] on circle at bounding box center [709, 736] width 3 height 3
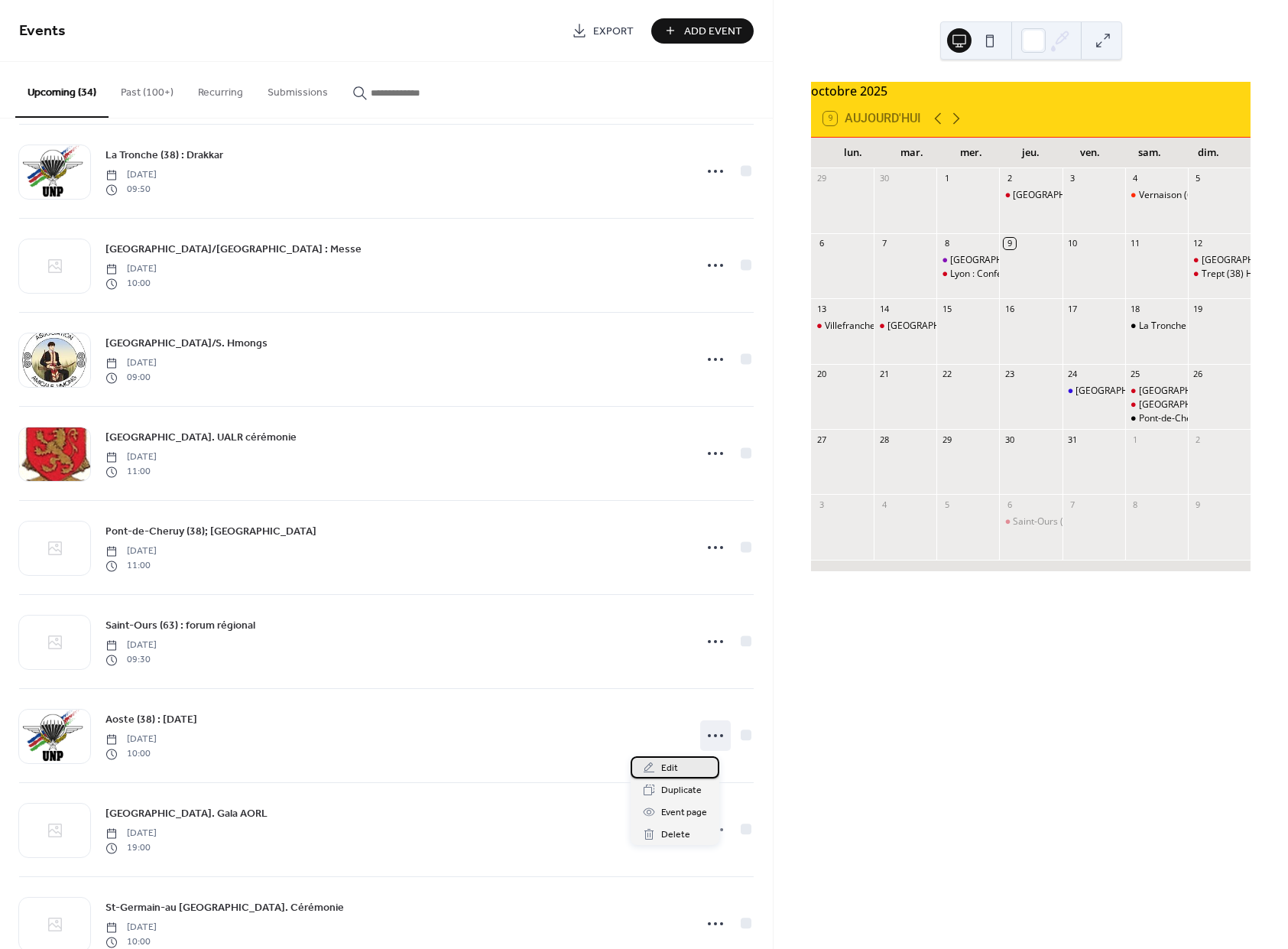
click at [646, 763] on icon at bounding box center [649, 768] width 12 height 12
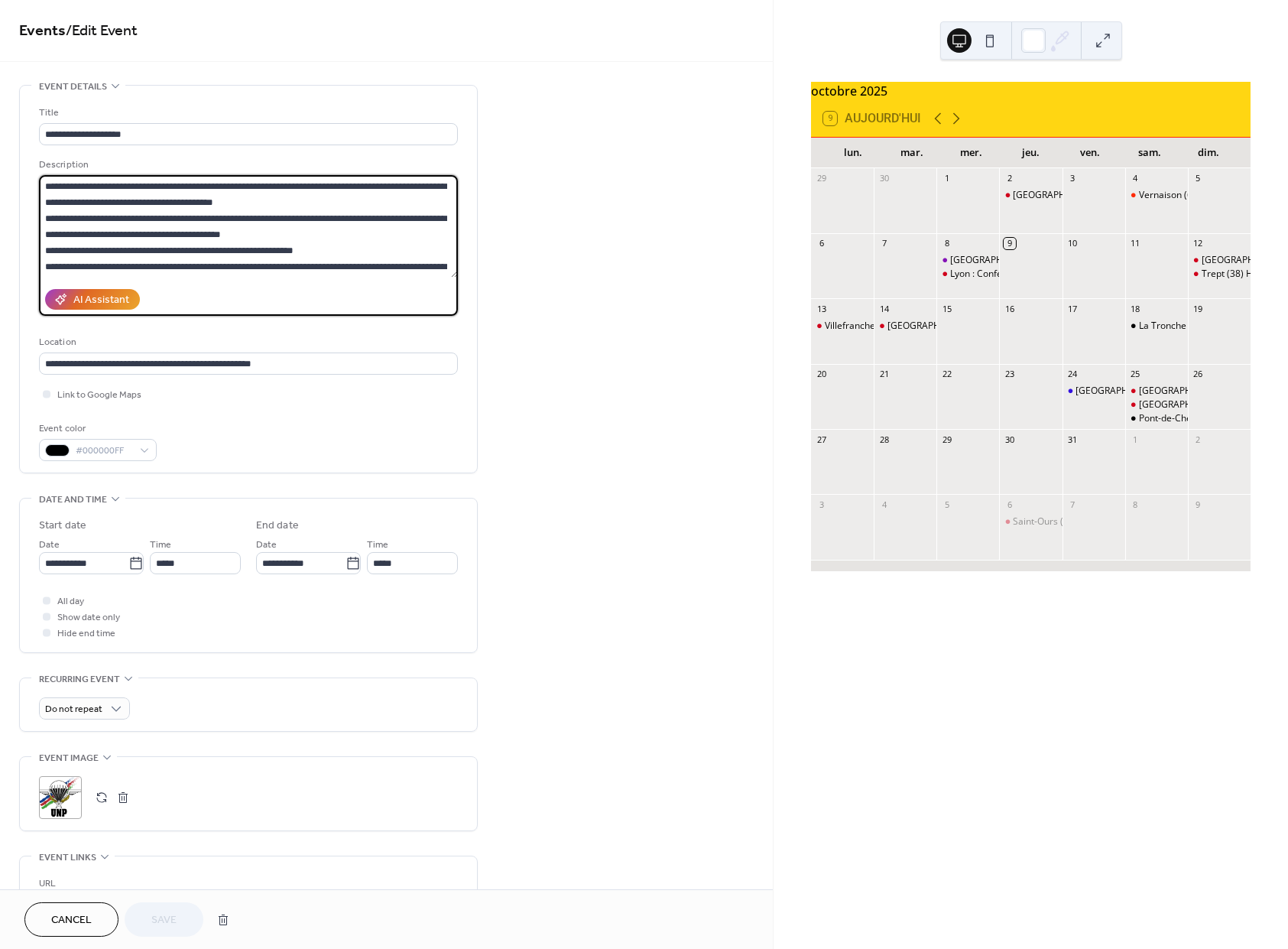
drag, startPoint x: 270, startPoint y: 270, endPoint x: 257, endPoint y: 270, distance: 13.0
click at [257, 270] on textarea "**********" at bounding box center [248, 226] width 419 height 102
click at [317, 272] on textarea "**********" at bounding box center [248, 226] width 419 height 102
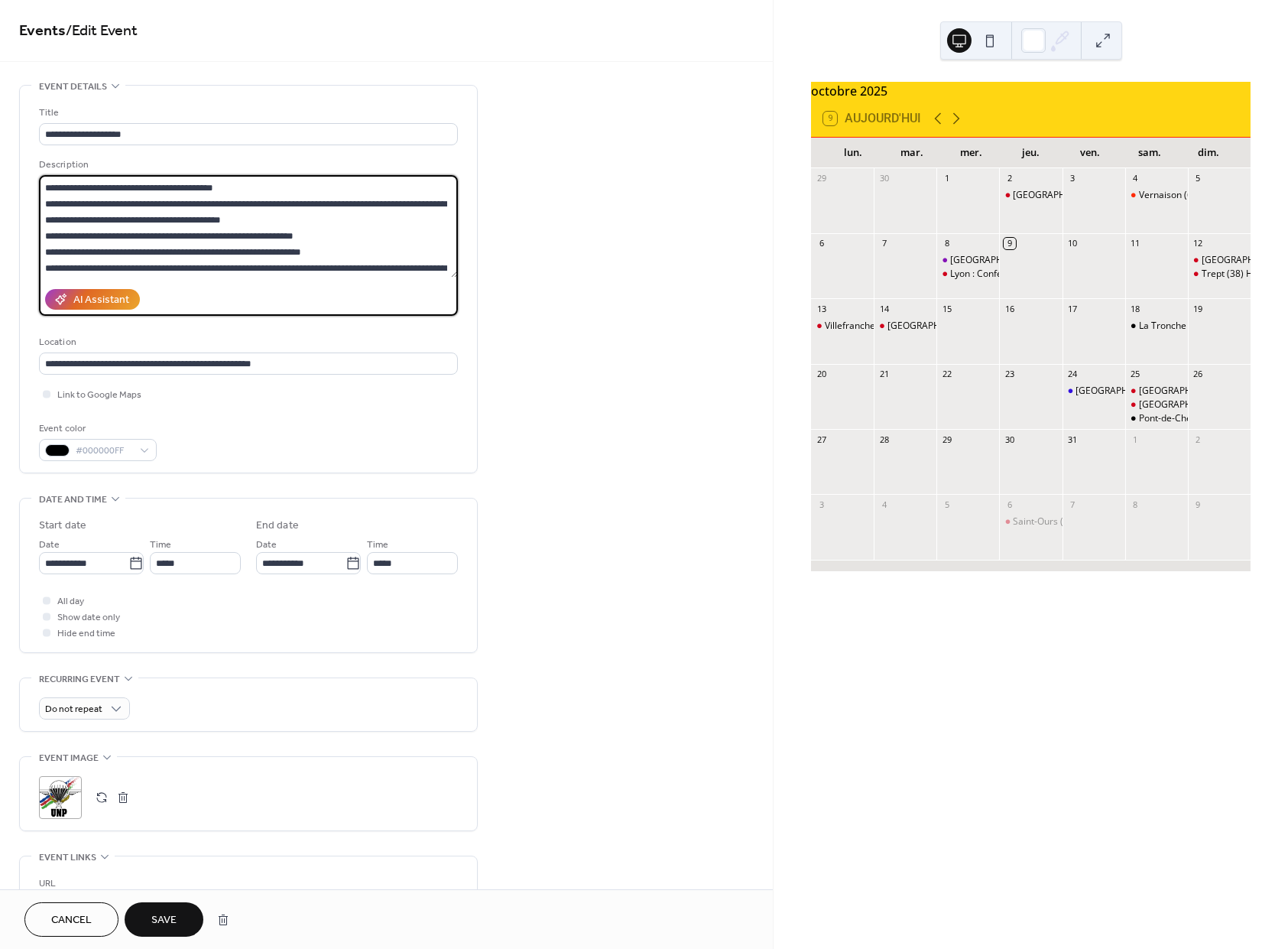
click at [325, 256] on textarea "**********" at bounding box center [248, 226] width 419 height 102
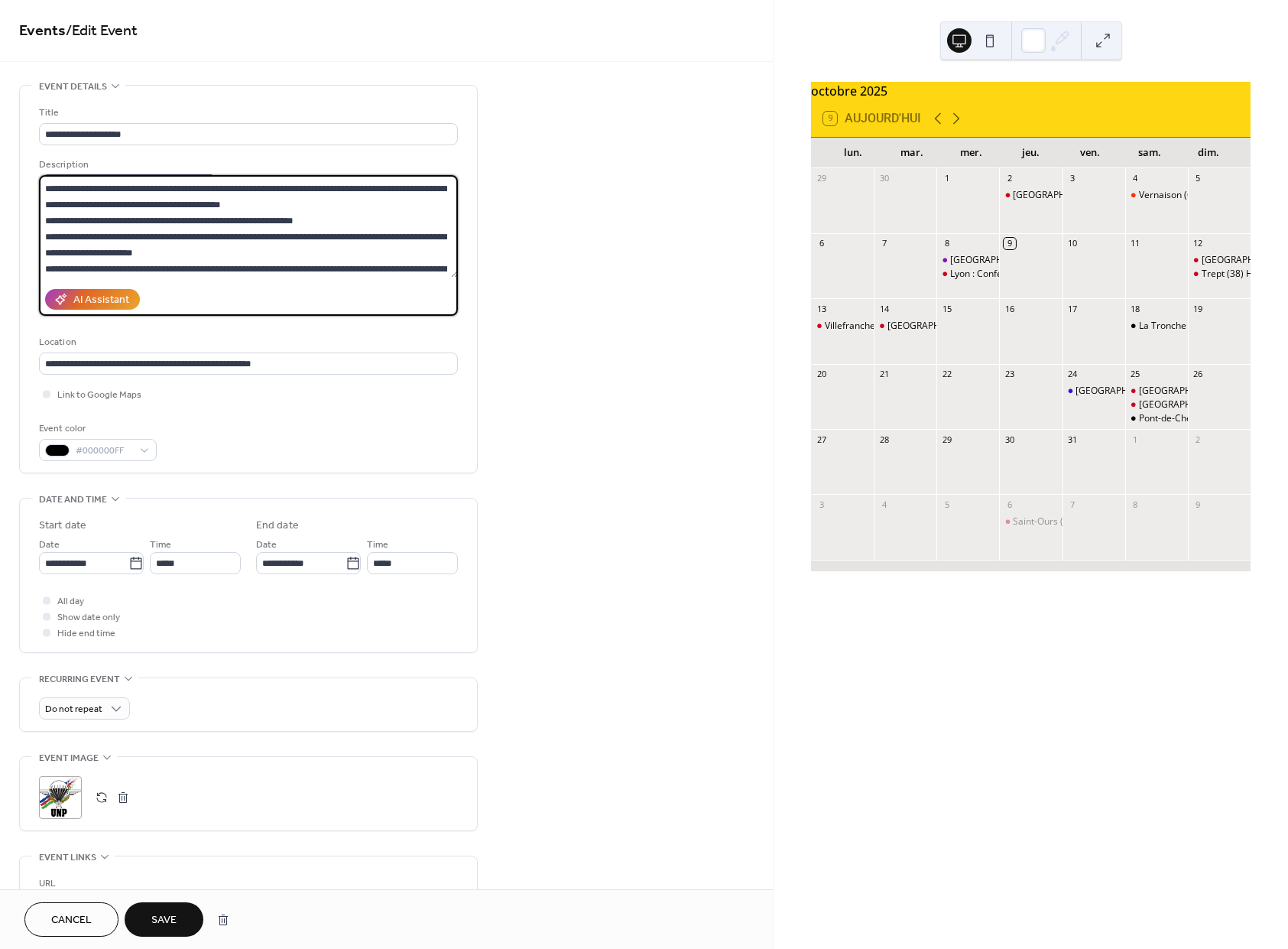
scroll to position [49, 0]
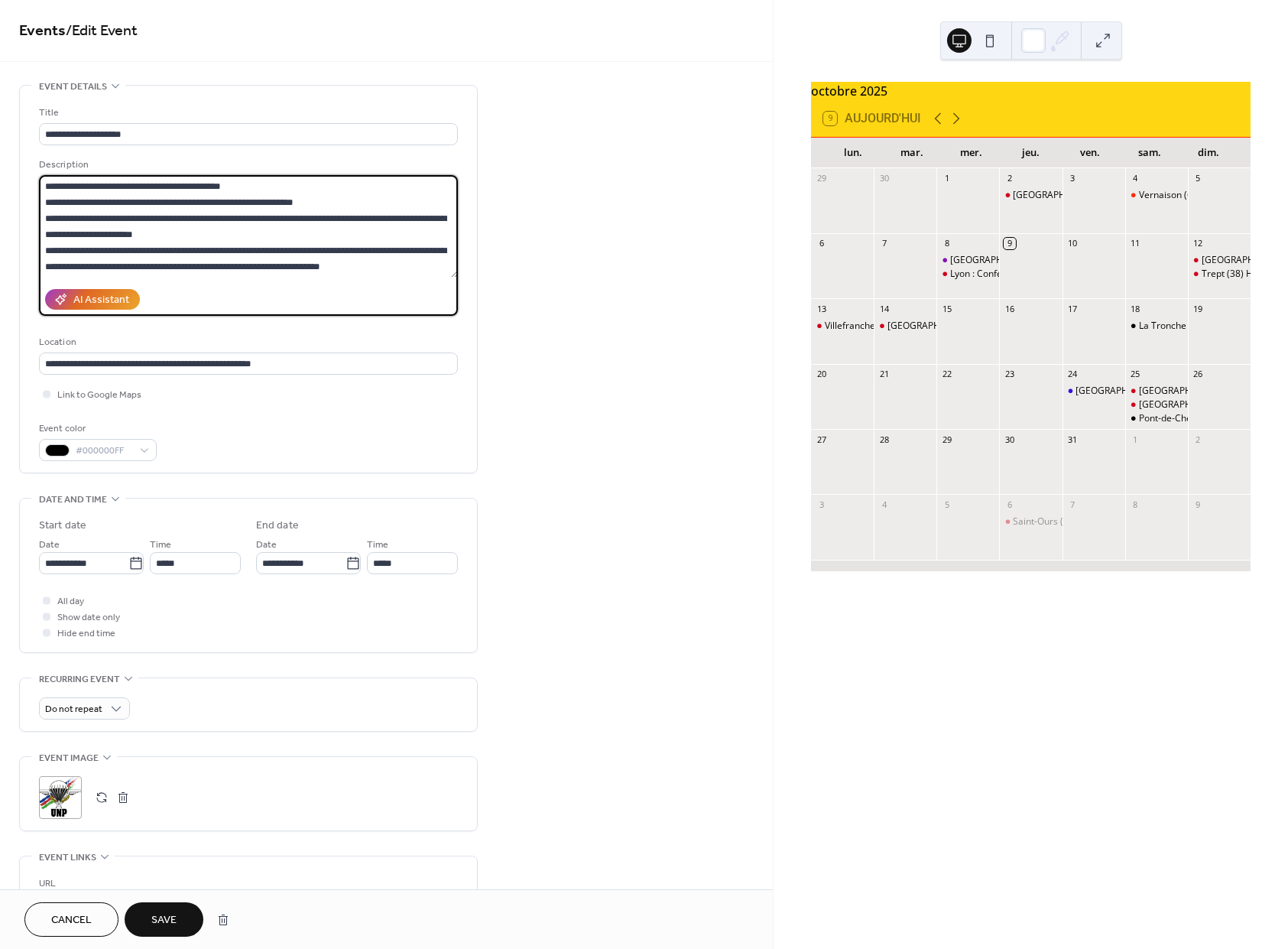
click at [46, 250] on textarea "**********" at bounding box center [248, 226] width 419 height 102
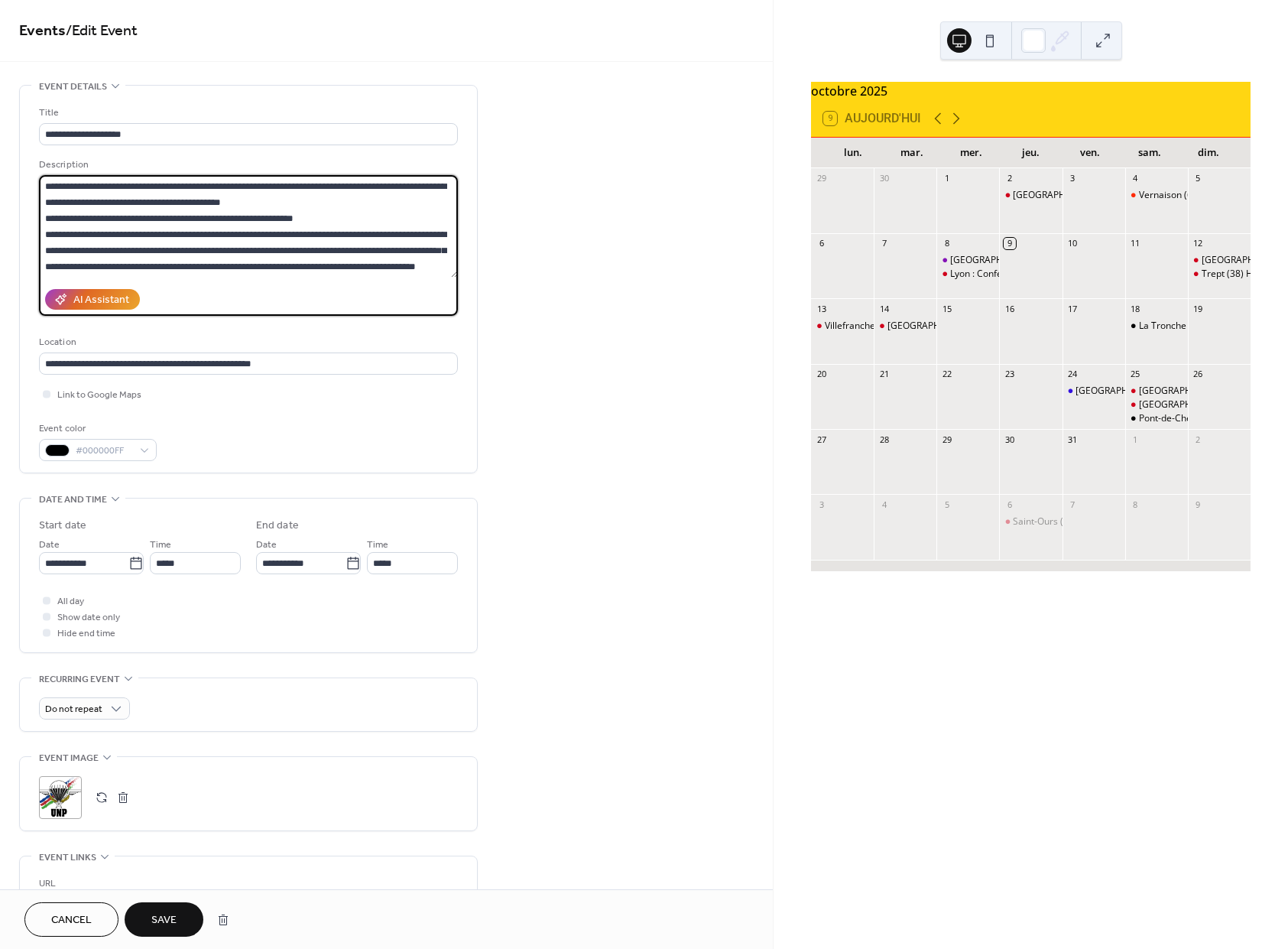
type textarea "**********"
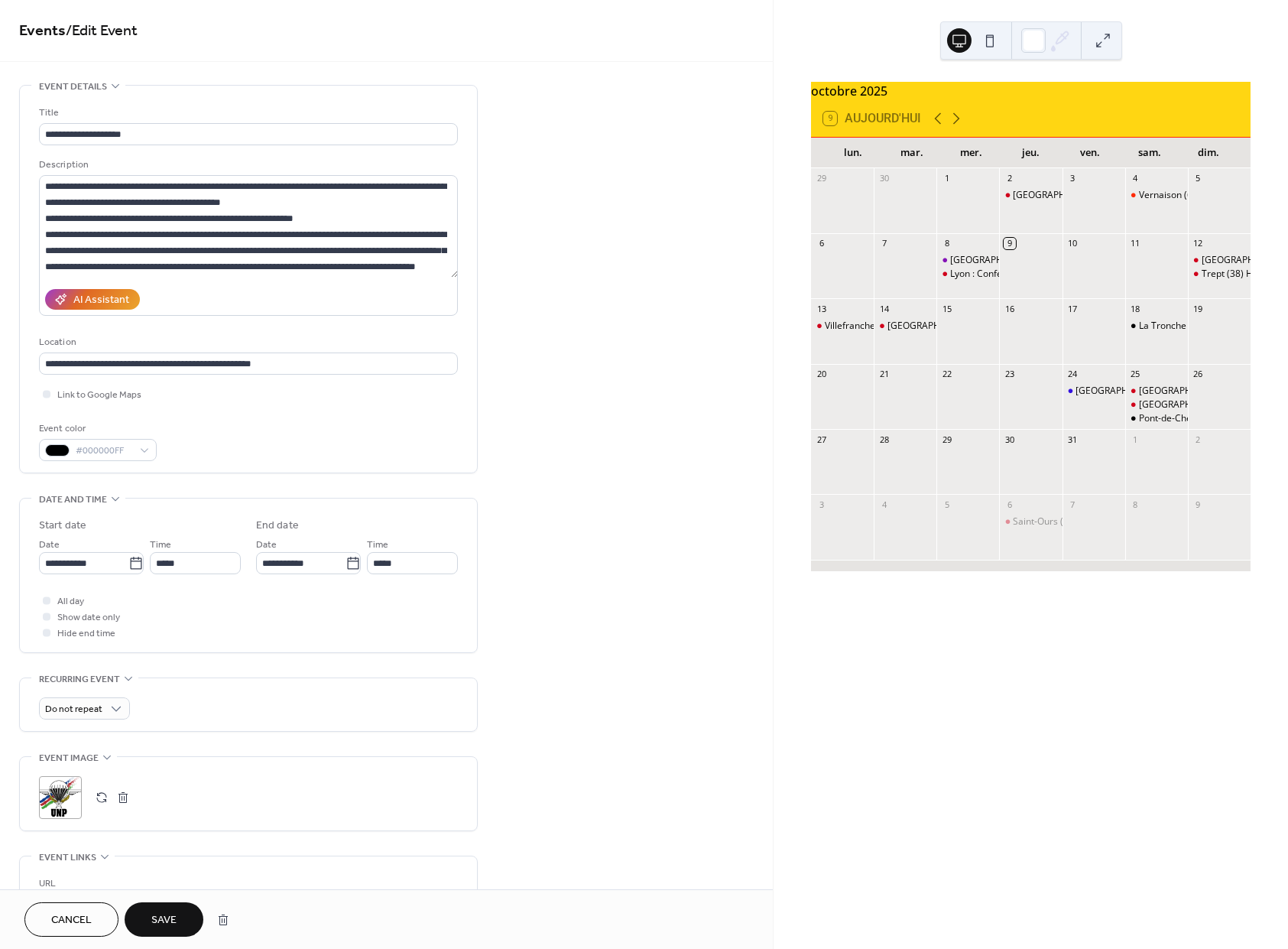
click at [156, 921] on span "Save" at bounding box center [164, 921] width 25 height 16
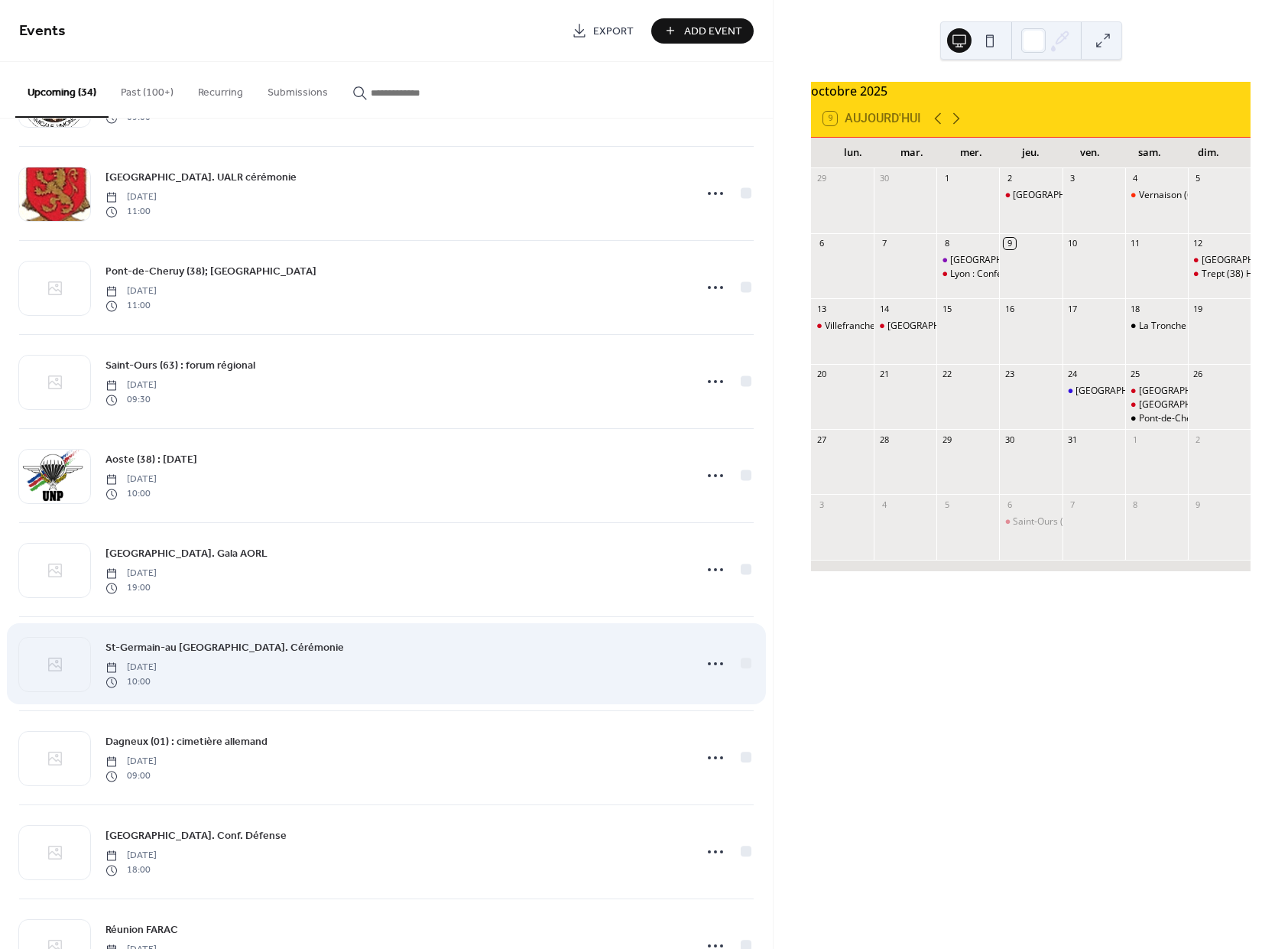
scroll to position [692, 0]
